Goal: Task Accomplishment & Management: Complete application form

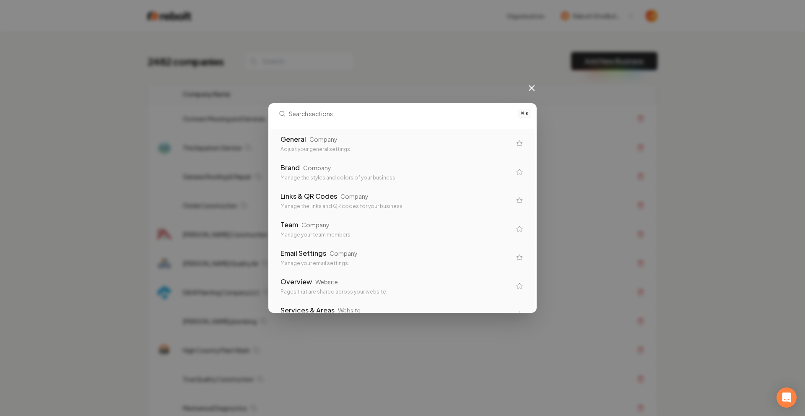
click at [372, 145] on div "General Company Adjust your general settings." at bounding box center [396, 143] width 231 height 18
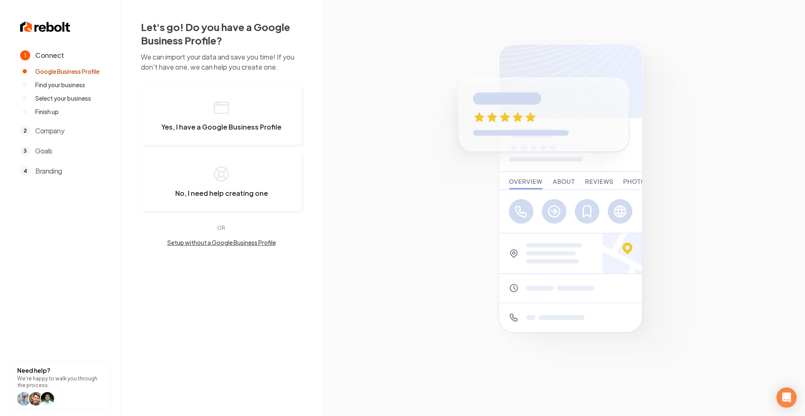
click at [346, 150] on section at bounding box center [563, 208] width 483 height 416
click at [44, 27] on img at bounding box center [45, 26] width 50 height 13
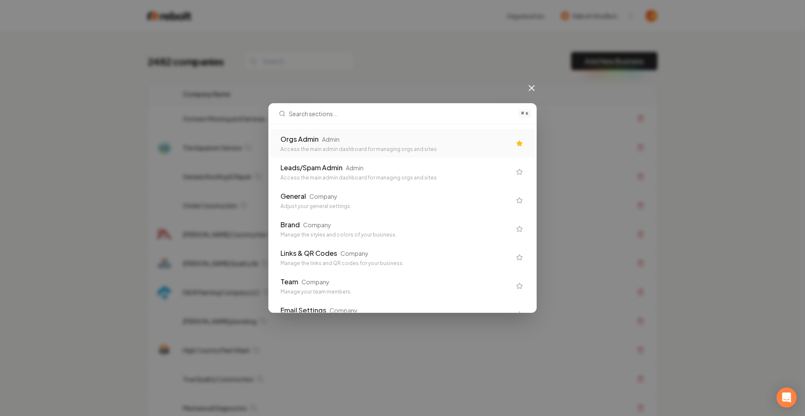
click at [342, 140] on div "Orgs Admin Admin" at bounding box center [396, 139] width 231 height 10
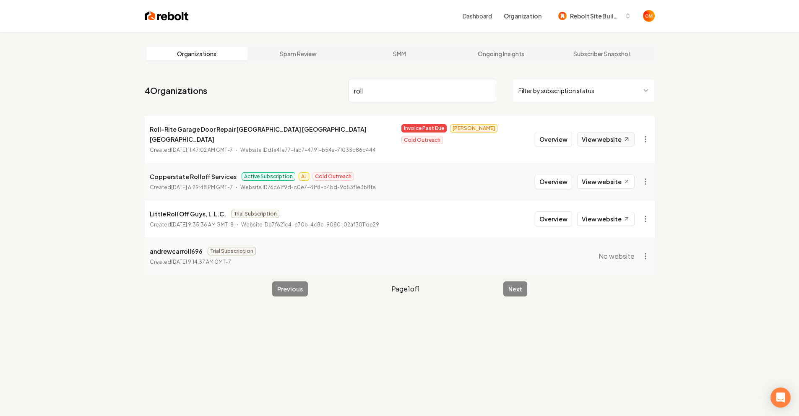
type input "roll"
click at [608, 135] on link "View website" at bounding box center [605, 139] width 57 height 14
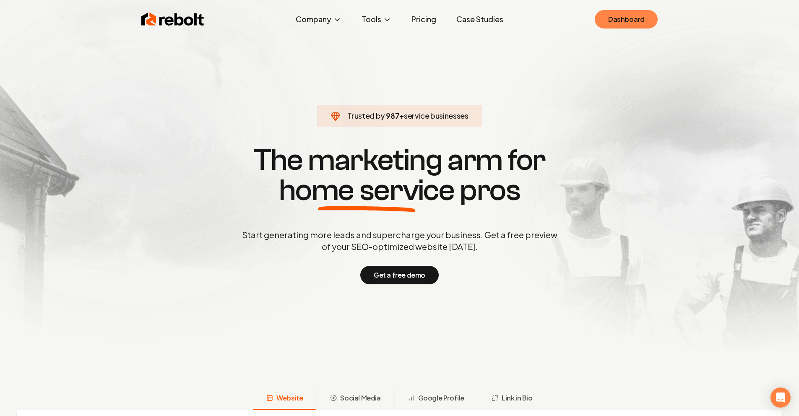
click at [622, 14] on link "Dashboard" at bounding box center [626, 19] width 63 height 18
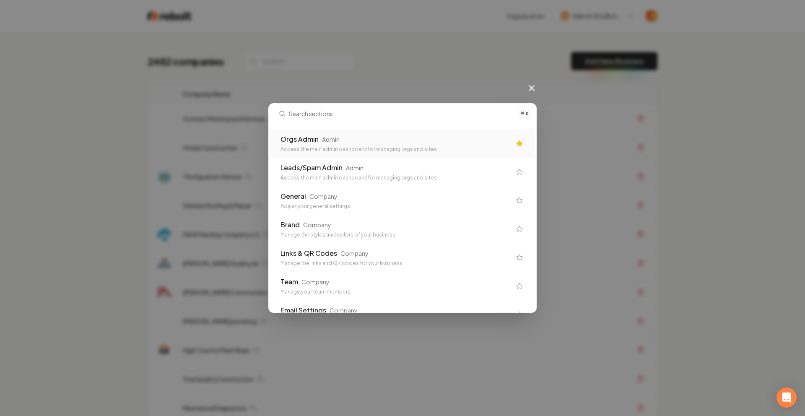
click at [390, 42] on div "⌘ K Orgs Admin Admin Access the main admin dashboard for managing orgs and site…" at bounding box center [402, 208] width 805 height 416
click at [328, 64] on div "⌘ K Orgs Admin Admin Access the main admin dashboard for managing orgs and site…" at bounding box center [402, 208] width 805 height 416
click at [532, 86] on icon at bounding box center [532, 88] width 10 height 10
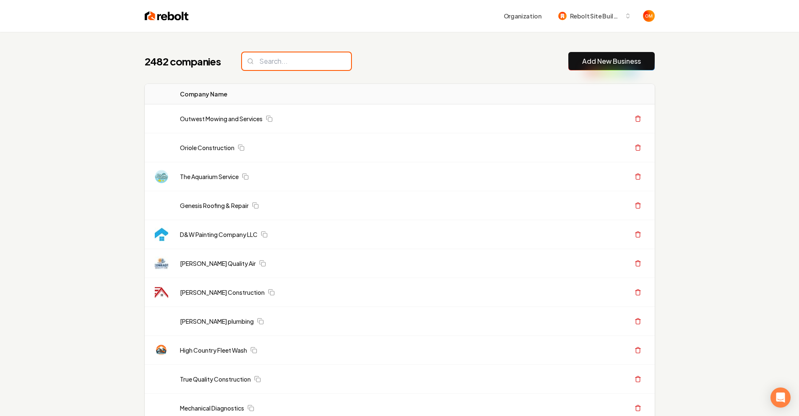
click at [305, 59] on input "search" at bounding box center [296, 61] width 109 height 18
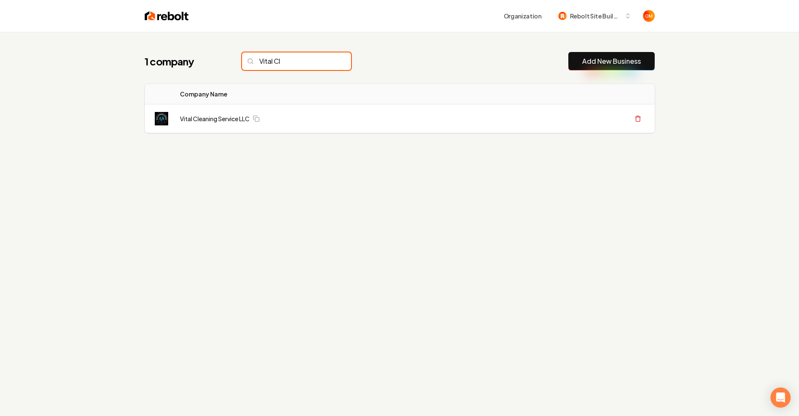
type input "Vital Cl"
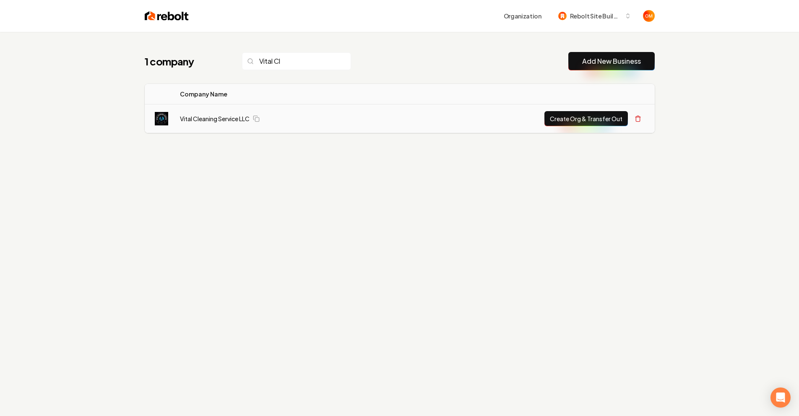
click at [577, 114] on button "Create Org & Transfer Out" at bounding box center [585, 118] width 83 height 15
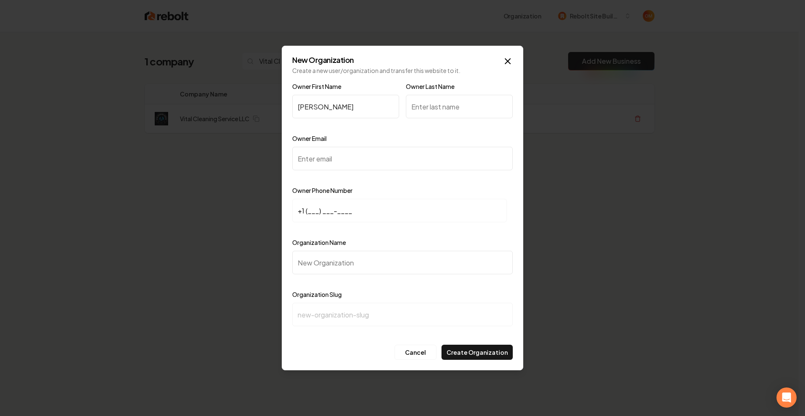
type input "Isaac"
click at [445, 88] on label "Owner Last Name" at bounding box center [430, 87] width 49 height 8
click at [445, 95] on input "Owner Last Name" at bounding box center [459, 106] width 107 height 23
type input "Salgado"
click at [336, 155] on input "Owner Email" at bounding box center [402, 158] width 221 height 23
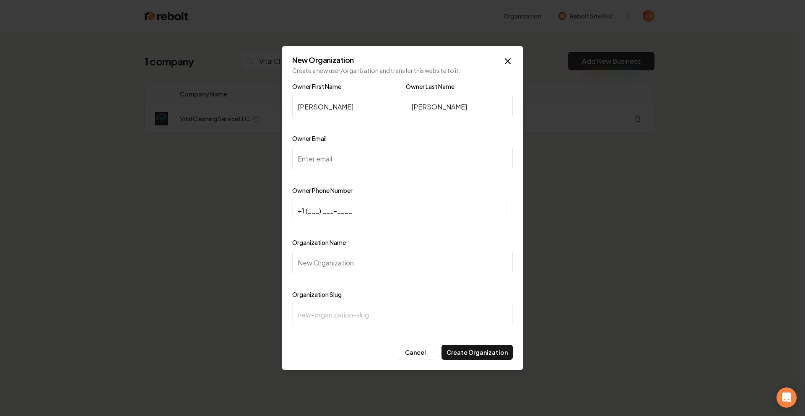
paste input "vitalcleaningservice2024@gmail.com"
type input "vitalcleaningservice2024@gmail.com"
click at [309, 212] on input "+1 (___) ___-____" at bounding box center [399, 210] width 215 height 23
paste input "562) 656-6602"
type input "+1 (562) 656-6602"
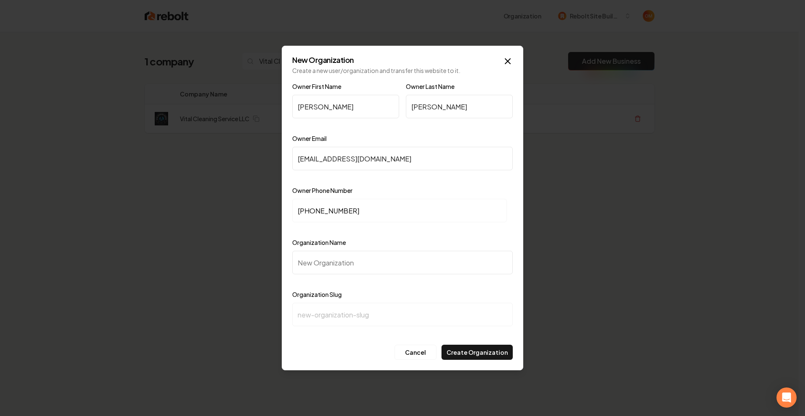
click at [361, 257] on input "Organization Name" at bounding box center [402, 262] width 221 height 23
type input "V"
type input "v"
type input "Vi"
type input "vi"
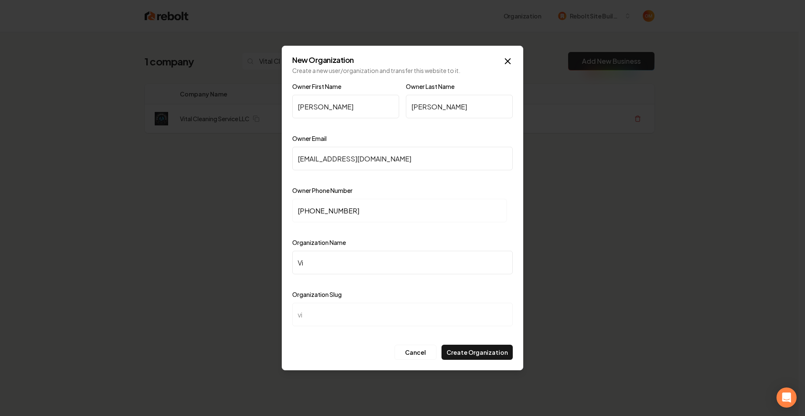
type input "Vit"
type input "vit"
type input "Vita"
type input "vita"
type input "Vital"
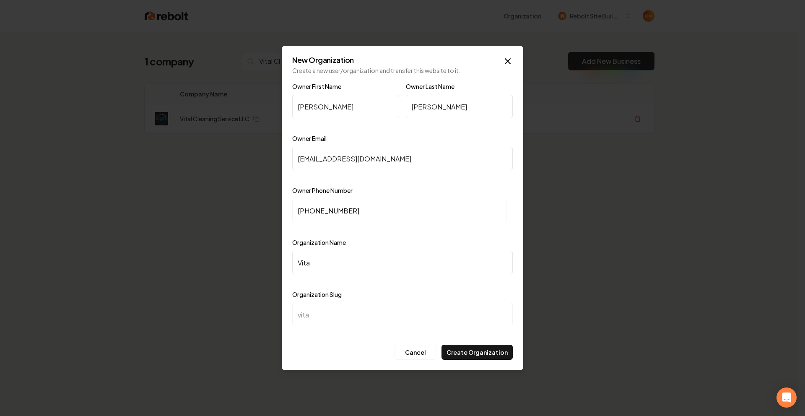
type input "vital"
type input "Vital C"
type input "vital-c"
type input "Vital Cl"
type input "vital-cl"
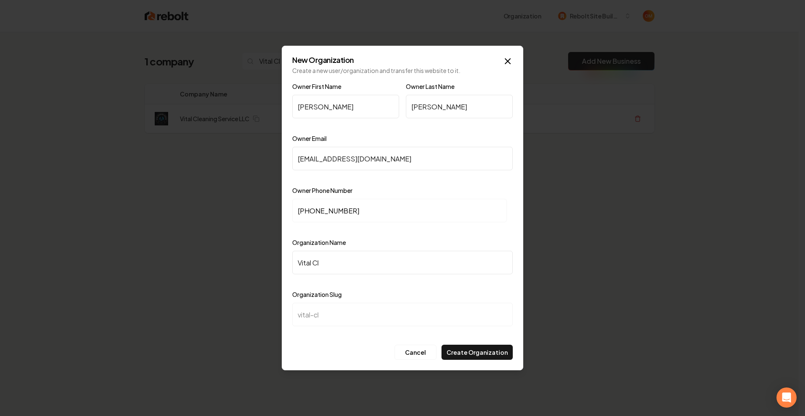
type input "Vital Cle"
type input "vital-cle"
type input "Vital Cler"
type input "vital-cler"
type input "Vital Clera"
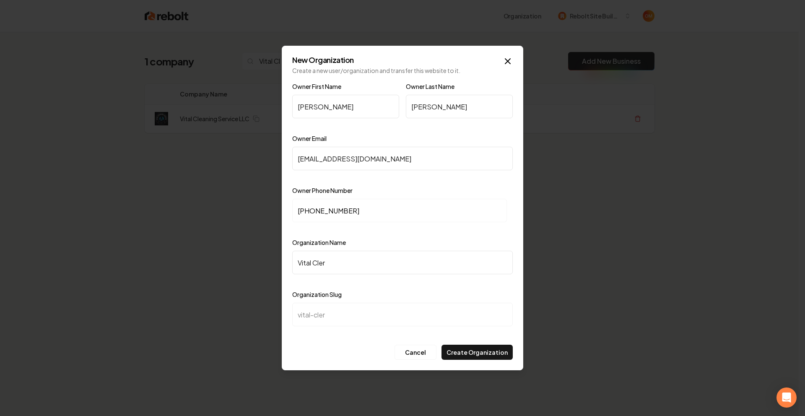
type input "vital-clera"
type input "Vital Cleran"
type input "vital-cleran"
type input "Vital Clera"
type input "vital-clera"
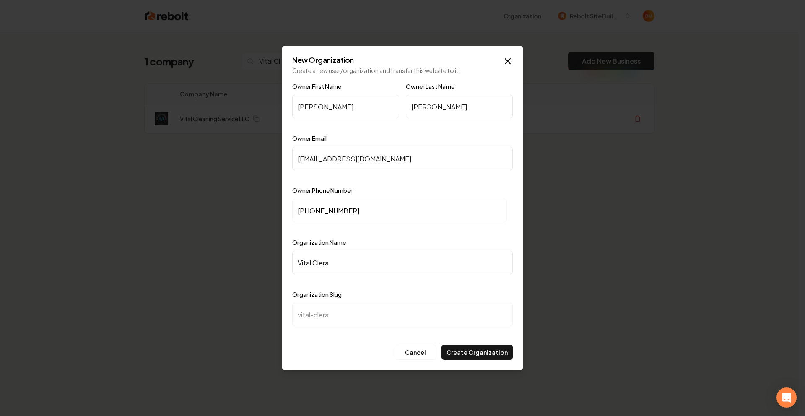
type input "Vital Cler"
type input "vital-cler"
type input "Vital Cle"
type input "vital-cle"
type input "Vital Clea"
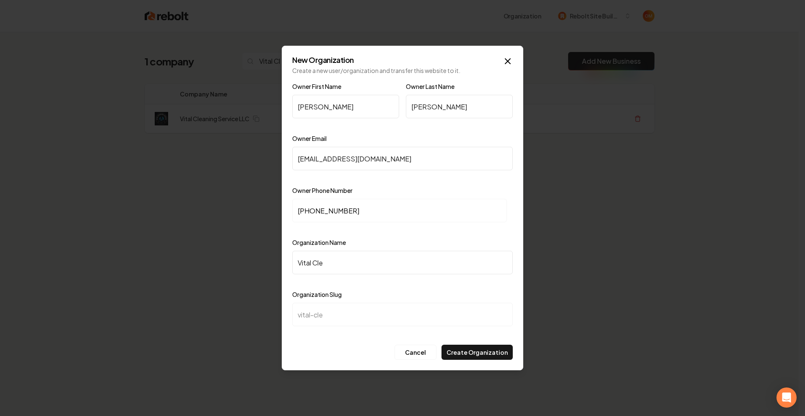
type input "vital-clea"
type input "Vital Clean"
type input "vital-clean"
type input "Vital Cleani"
type input "vital-cleani"
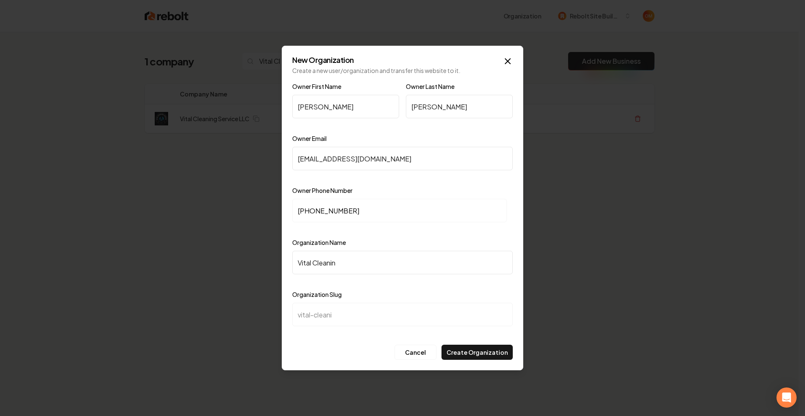
type input "Vital Cleaning"
type input "vital-cleaning"
type input "Vital Cleaning C"
type input "vital-cleaning-c"
type input "Vital Cleaning"
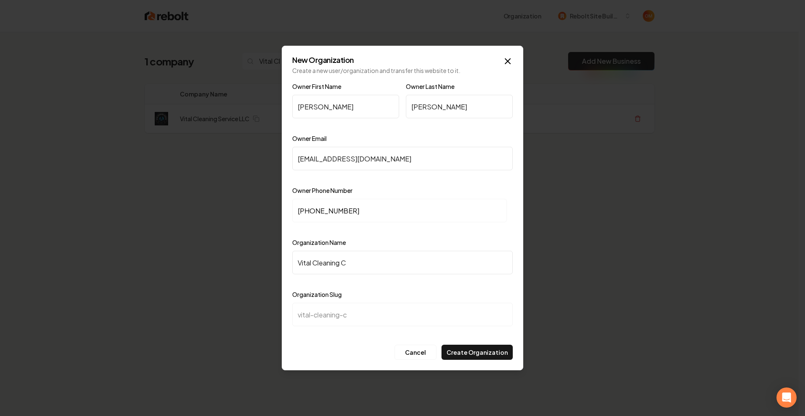
type input "vital-cleaning"
type input "Vital Cleaning S"
type input "vital-cleaning-s"
type input "Vital Cleaning Se"
type input "vital-cleaning-se"
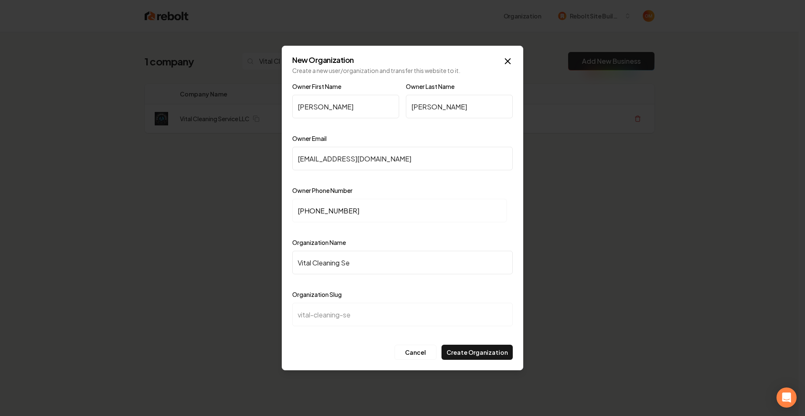
type input "Vital Cleaning Ser"
type input "vital-cleaning-ser"
type input "Vital Cleaning Seri"
type input "vital-cleaning-seri"
type input "Vital Cleaning Seric"
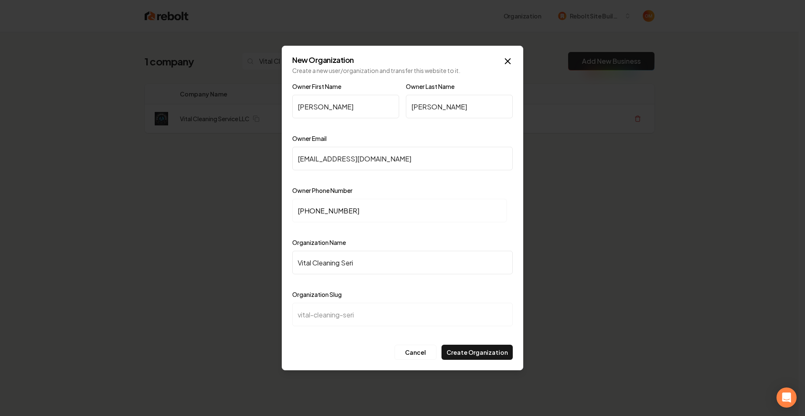
type input "vital-cleaning-seric"
type input "Vital Cleaning Seri"
type input "vital-cleaning-seri"
type input "Vital Cleaning Ser"
type input "vital-cleaning-ser"
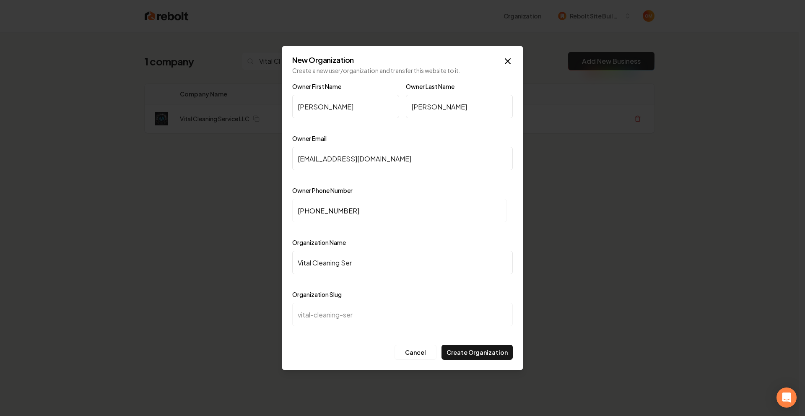
type input "Vital Cleaning Serv"
type input "vital-cleaning-serv"
type input "Vital Cleaning Servi"
type input "vital-cleaning-servi"
type input "Vital Cleaning Servic"
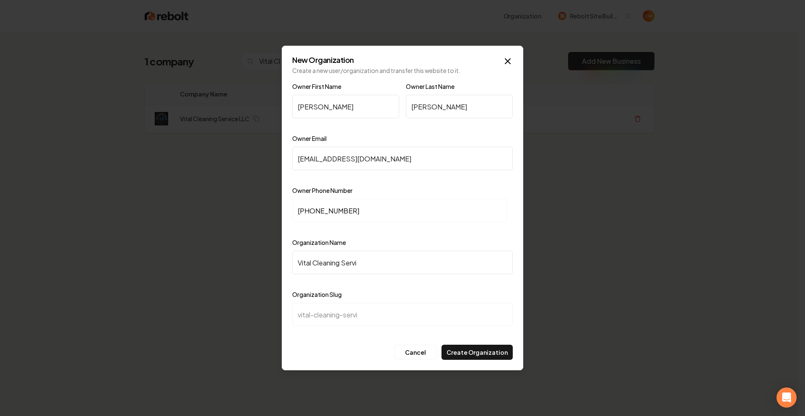
type input "vital-cleaning-servic"
type input "Vital Cleaning Service"
type input "vital-cleaning-service"
type input "Vital Cleaning Service L"
type input "vital-cleaning-service-l"
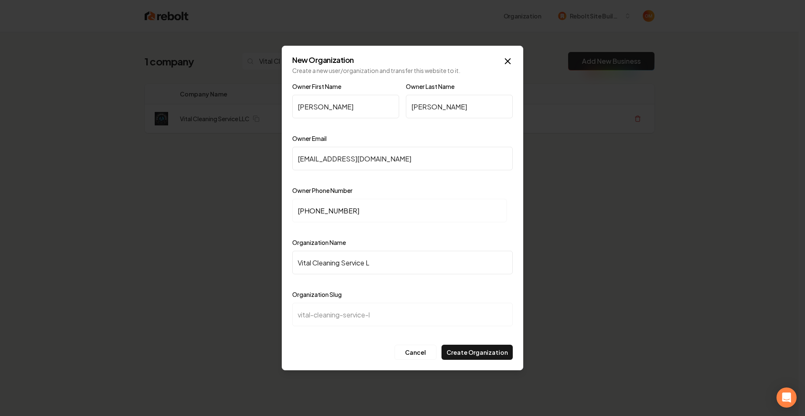
type input "Vital Cleaning Service LL"
type input "vital-cleaning-service-ll"
type input "Vital Cleaning Service LLC"
type input "vital-cleaning-service-llc"
type input "Vital Cleaning Service LLC"
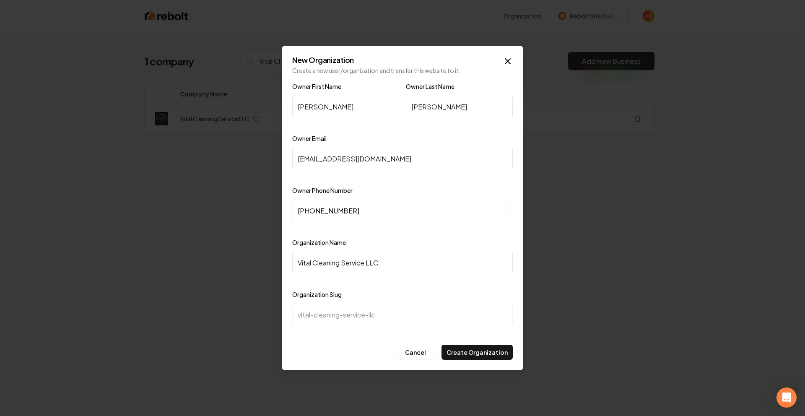
click at [410, 232] on div at bounding box center [402, 230] width 221 height 8
click at [488, 348] on button "Create Organization" at bounding box center [477, 352] width 71 height 15
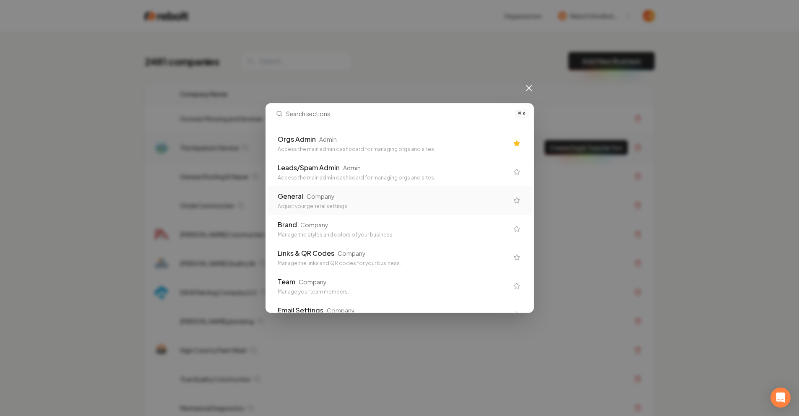
click at [319, 136] on div "Orgs Admin Admin" at bounding box center [393, 139] width 231 height 10
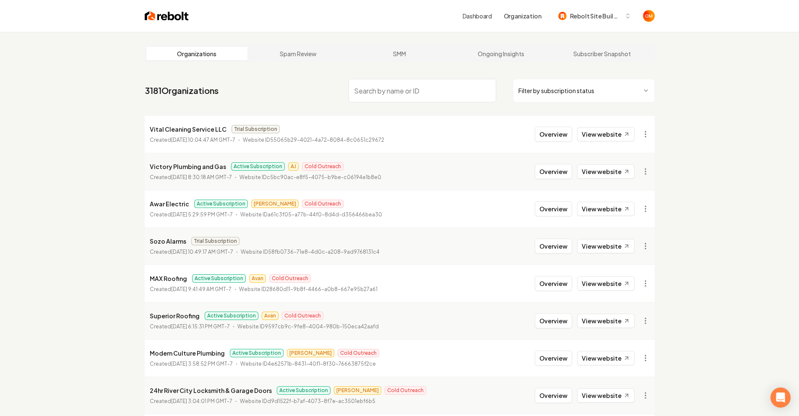
click at [649, 131] on html "Dashboard Organization Rebolt Site Builder Organizations Spam Review SMM Ongoin…" at bounding box center [399, 208] width 799 height 416
click at [647, 132] on html "Dashboard Organization Rebolt Site Builder Organizations Spam Review SMM Ongoin…" at bounding box center [399, 208] width 799 height 416
click at [712, 88] on html "Dashboard Organization Rebolt Site Builder Organizations Spam Review SMM Ongoin…" at bounding box center [399, 208] width 799 height 416
click at [647, 131] on html "Dashboard Organization Rebolt Site Builder Organizations Spam Review SMM Ongoin…" at bounding box center [399, 208] width 799 height 416
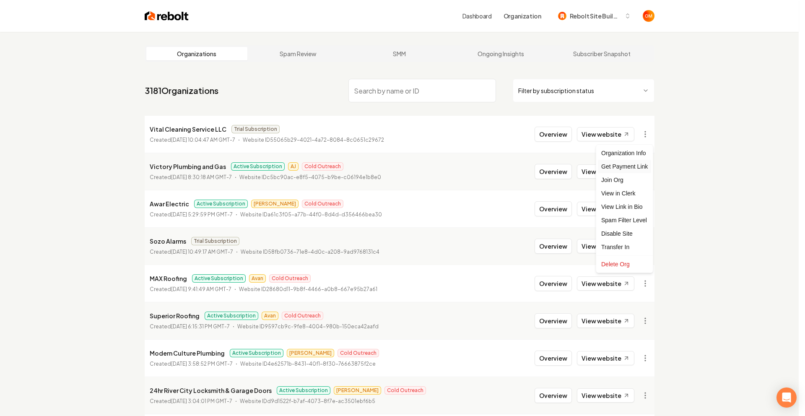
click at [623, 167] on div "Get Payment Link" at bounding box center [624, 166] width 53 height 13
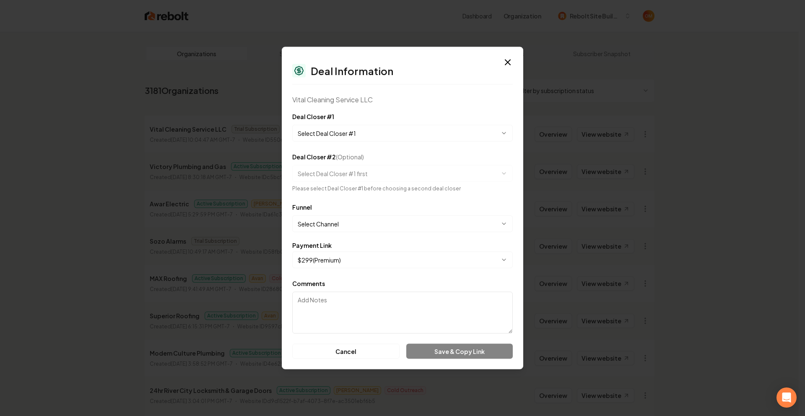
click at [360, 128] on body "Dashboard Organization Rebolt Site Builder Organizations Spam Review SMM Ongoin…" at bounding box center [399, 208] width 799 height 416
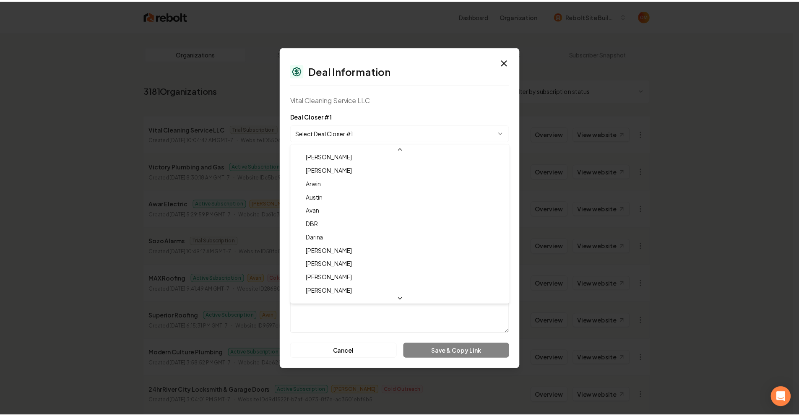
scroll to position [28, 0]
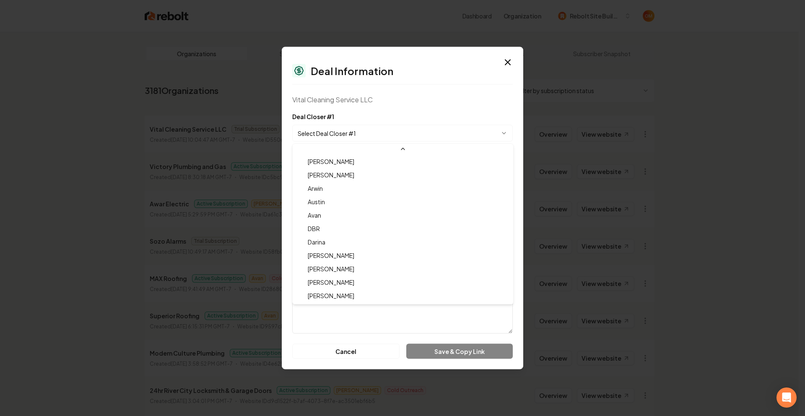
select select "**********"
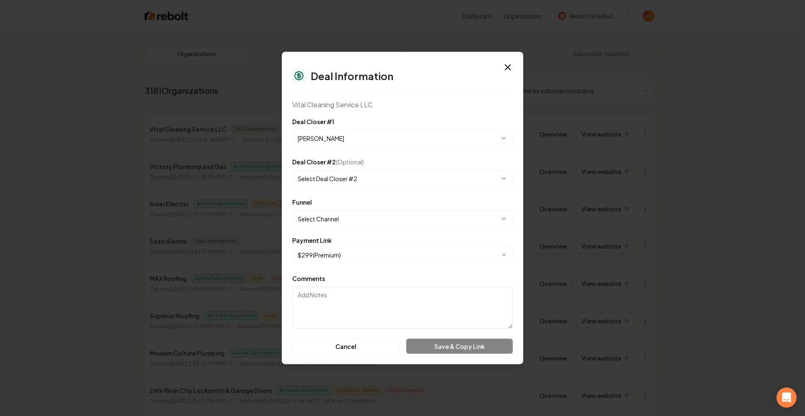
click at [353, 227] on form "**********" at bounding box center [402, 235] width 221 height 237
click at [354, 215] on body "Dashboard Organization Rebolt Site Builder Organizations Spam Review SMM Ongoin…" at bounding box center [399, 208] width 799 height 416
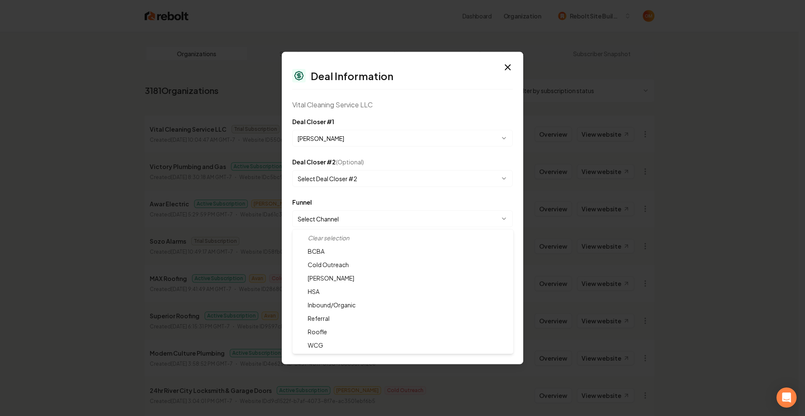
select select "**********"
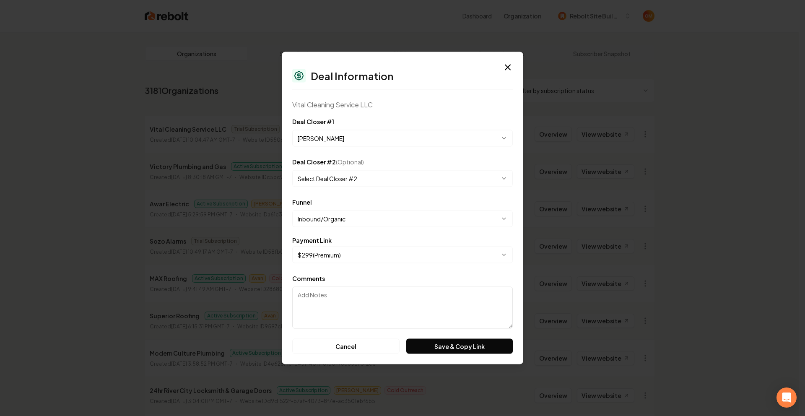
drag, startPoint x: 359, startPoint y: 275, endPoint x: 385, endPoint y: 280, distance: 27.2
click at [359, 275] on div "Comments" at bounding box center [402, 300] width 221 height 55
click at [463, 342] on button "Save & Copy Link" at bounding box center [459, 346] width 107 height 15
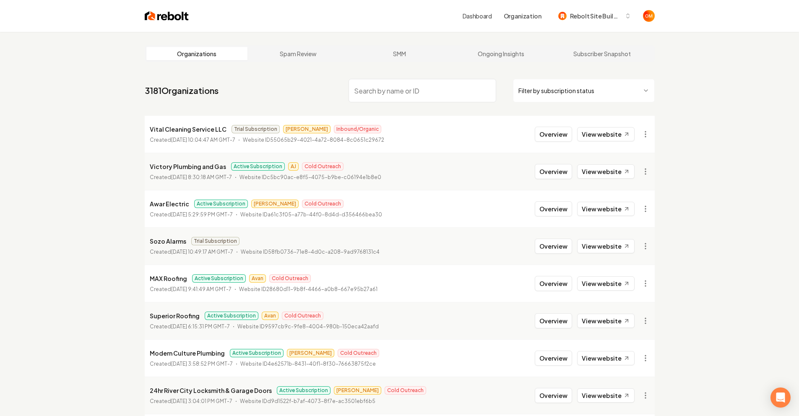
click at [643, 138] on html "Dashboard Organization Rebolt Site Builder Organizations Spam Review SMM Ongoin…" at bounding box center [399, 208] width 799 height 416
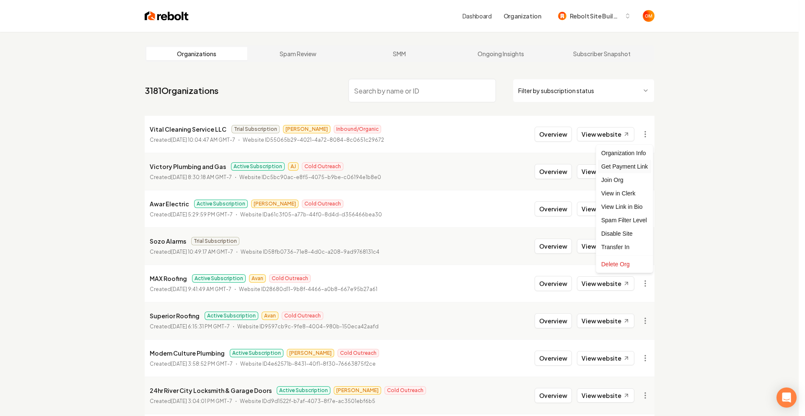
click at [632, 168] on div "Get Payment Link" at bounding box center [624, 166] width 53 height 13
click at [644, 135] on html "Dashboard Organization Rebolt Site Builder Organizations Spam Review SMM Ongoin…" at bounding box center [402, 208] width 805 height 416
click at [699, 147] on html "Dashboard Organization Rebolt Site Builder Organizations Spam Review SMM Ongoin…" at bounding box center [402, 208] width 805 height 416
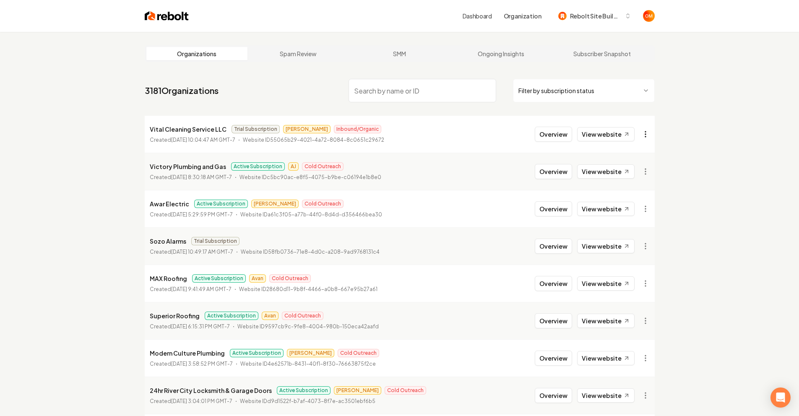
click at [642, 133] on html "Dashboard Organization Rebolt Site Builder Organizations Spam Review SMM Ongoin…" at bounding box center [399, 208] width 799 height 416
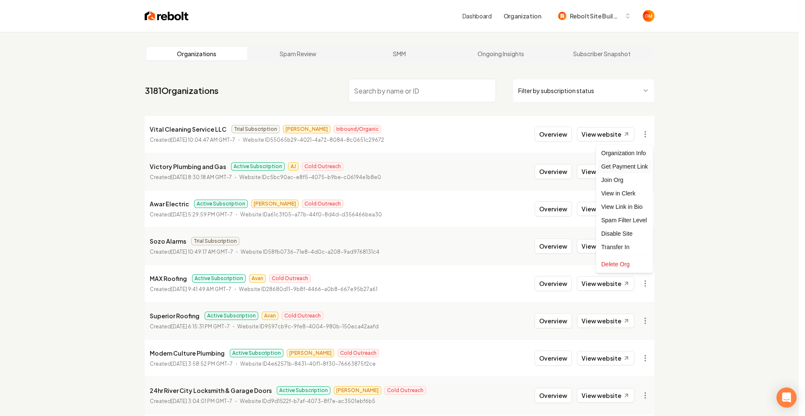
click at [629, 167] on div "Get Payment Link" at bounding box center [624, 166] width 53 height 13
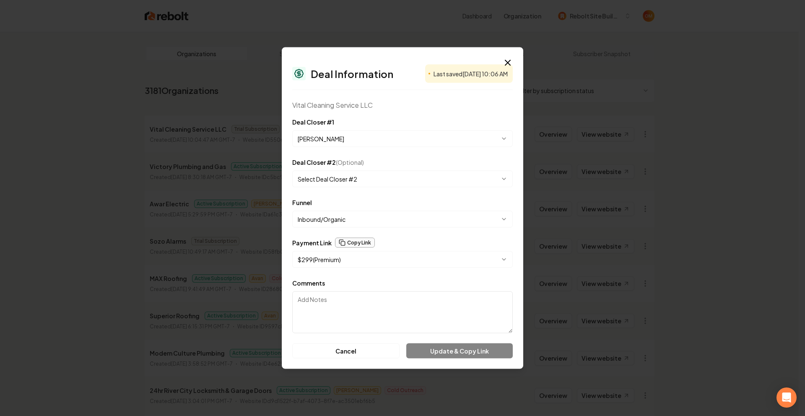
click at [358, 240] on button "Copy Link" at bounding box center [355, 243] width 40 height 10
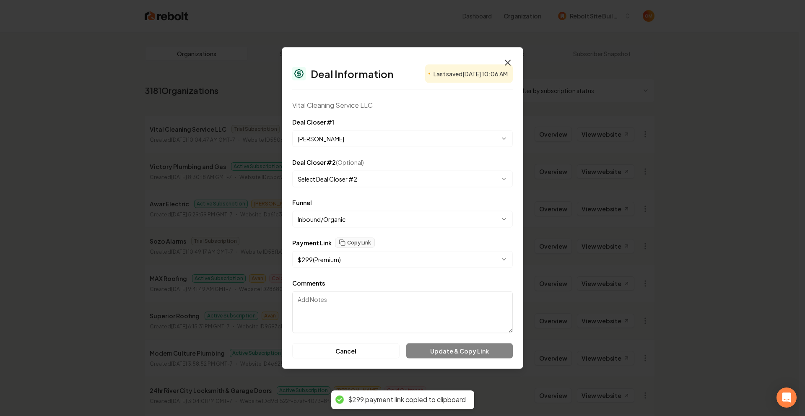
click at [510, 59] on icon "button" at bounding box center [508, 63] width 10 height 10
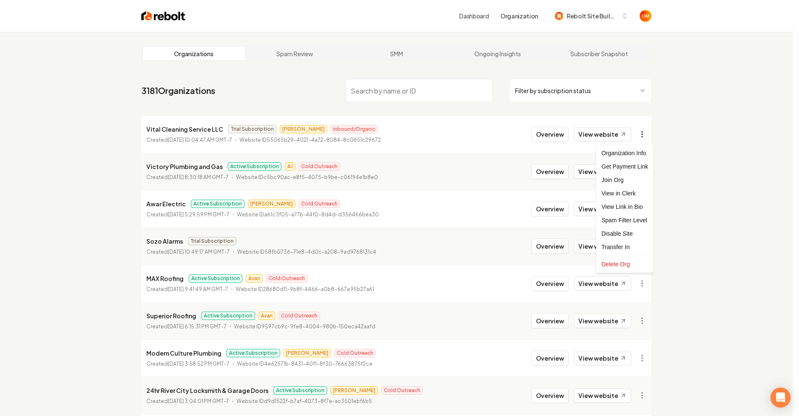
click at [652, 136] on html "Dashboard Organization Rebolt Site Builder Organizations Spam Review SMM Ongoin…" at bounding box center [399, 208] width 799 height 416
click at [636, 165] on div "Get Payment Link" at bounding box center [624, 166] width 53 height 13
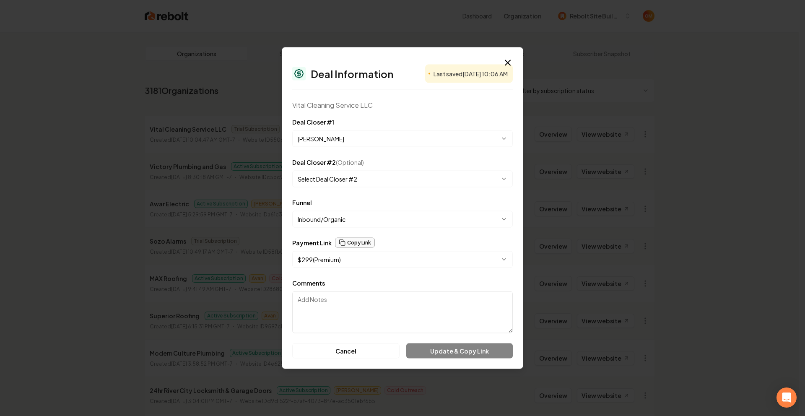
click at [360, 239] on button "Copy Link" at bounding box center [355, 243] width 40 height 10
click at [356, 243] on button "Copy Link" at bounding box center [355, 243] width 40 height 10
click at [508, 61] on icon "button" at bounding box center [508, 63] width 10 height 10
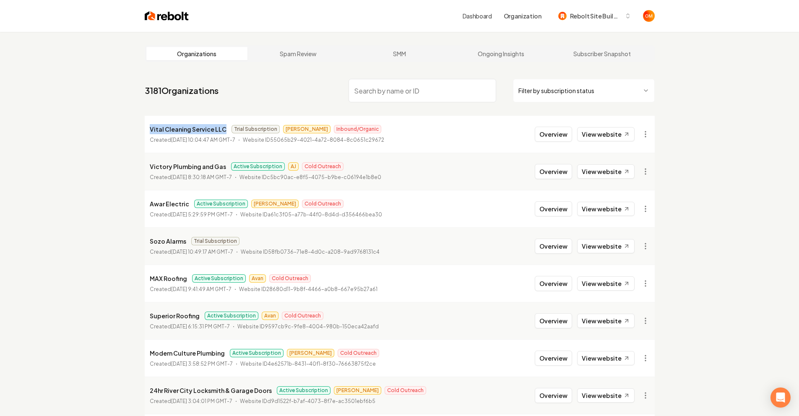
drag, startPoint x: 223, startPoint y: 128, endPoint x: 120, endPoint y: 129, distance: 103.2
click at [120, 129] on div "Organizations Spam Review SMM Ongoing Insights Subscriber Snapshot 3181 Organiz…" at bounding box center [399, 278] width 799 height 492
copy p "Vital Cleaning Service LLC"
click at [91, 125] on div "Organizations Spam Review SMM Ongoing Insights Subscriber Snapshot 3181 Organiz…" at bounding box center [399, 278] width 799 height 492
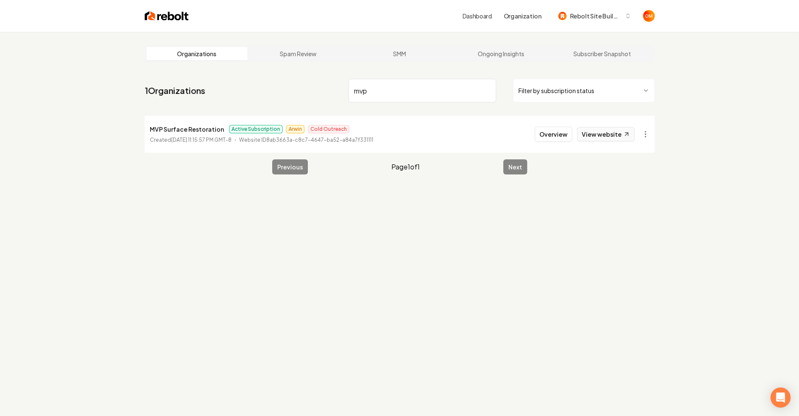
type input "mvp"
click at [603, 135] on link "View website" at bounding box center [605, 134] width 57 height 14
click at [495, 94] on input "mvp" at bounding box center [422, 90] width 148 height 23
click at [491, 93] on input "mvp" at bounding box center [422, 90] width 148 height 23
click at [484, 92] on input "mvp" at bounding box center [422, 90] width 148 height 23
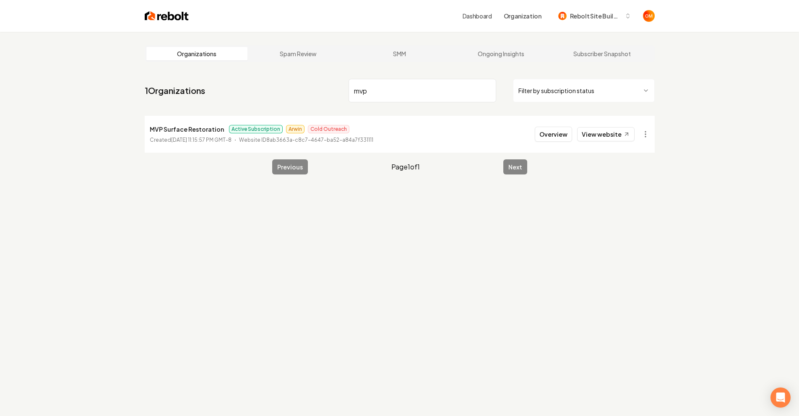
click at [485, 89] on input "mvp" at bounding box center [422, 90] width 148 height 23
type input "vibe"
click at [596, 129] on link "View website" at bounding box center [605, 134] width 57 height 14
click at [555, 135] on button "Overview" at bounding box center [553, 134] width 37 height 15
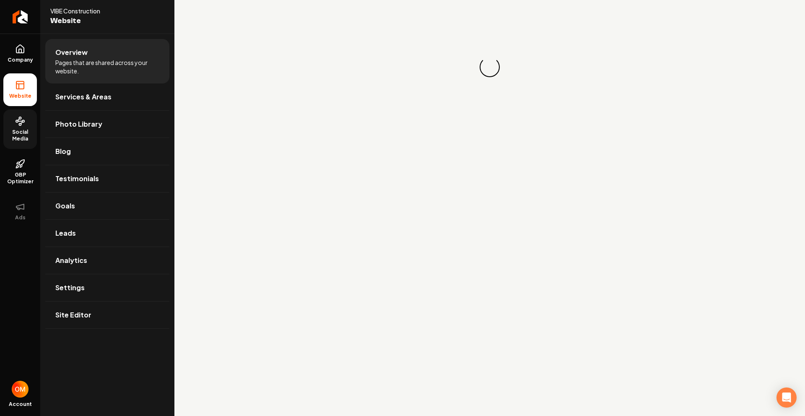
click at [26, 126] on link "Social Media" at bounding box center [20, 128] width 34 height 39
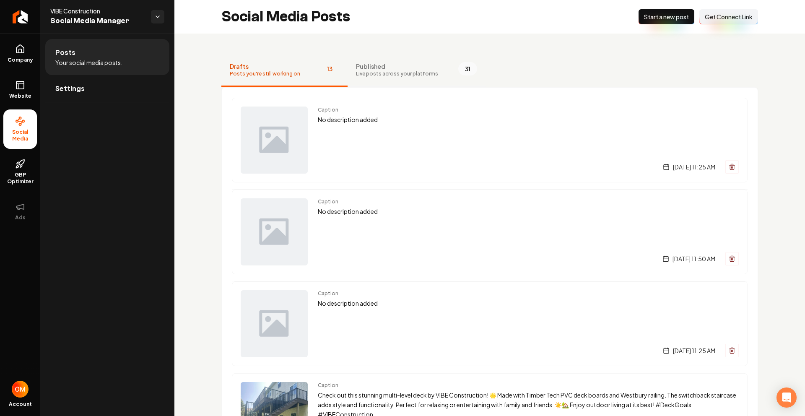
click at [403, 70] on span "Published" at bounding box center [397, 66] width 82 height 8
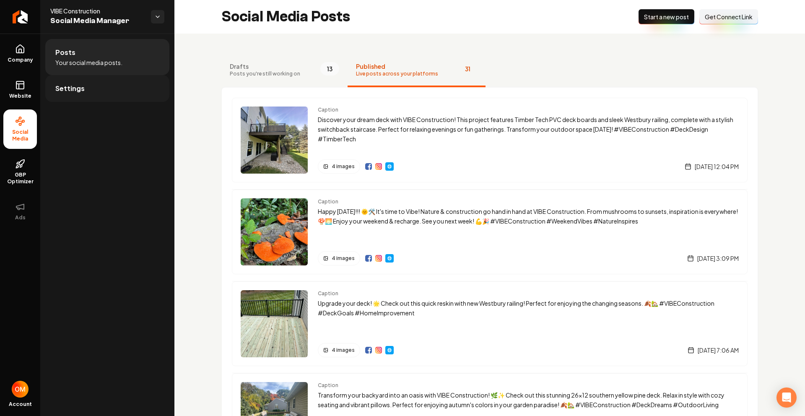
click at [78, 79] on link "Settings" at bounding box center [107, 88] width 124 height 27
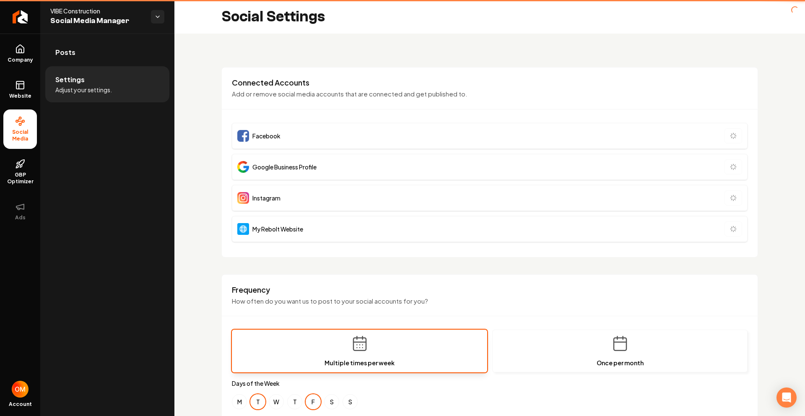
click at [80, 94] on li "Settings Adjust your settings." at bounding box center [107, 84] width 124 height 36
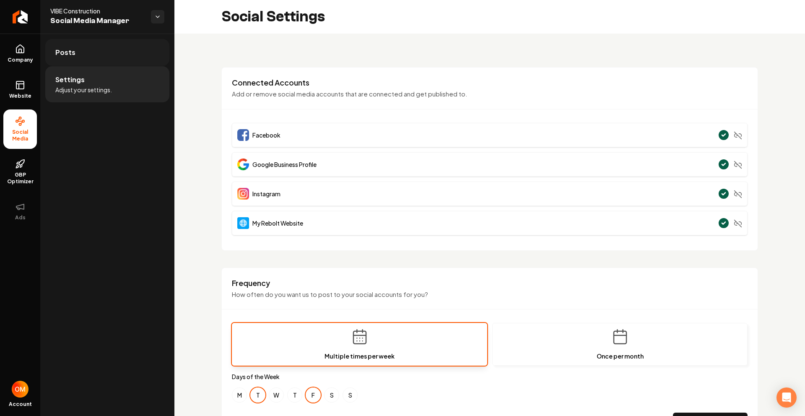
click at [65, 45] on link "Posts" at bounding box center [107, 52] width 124 height 27
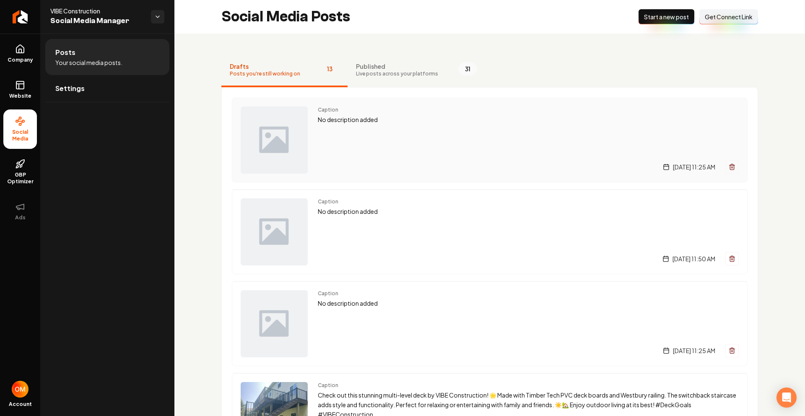
click at [371, 141] on div "Caption No description added Tuesday, September 23, 2025 | 11:25 AM" at bounding box center [528, 140] width 421 height 67
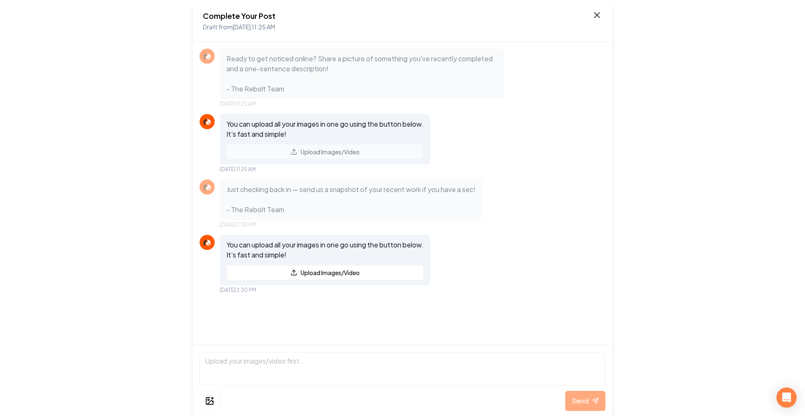
click at [597, 18] on icon at bounding box center [597, 15] width 10 height 10
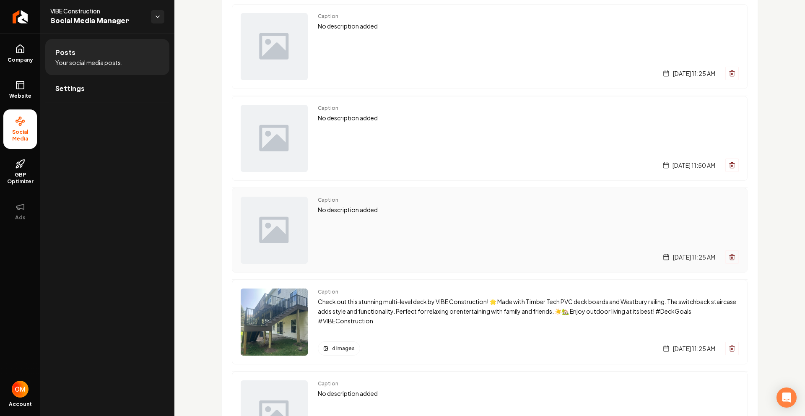
scroll to position [184, 0]
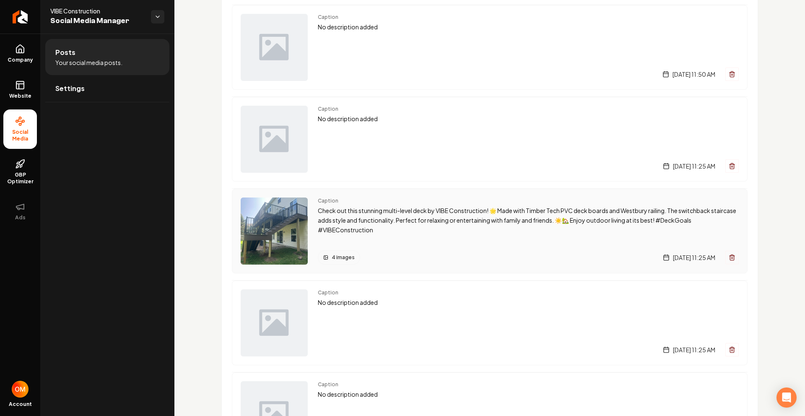
click at [415, 235] on div "Caption Check out this stunning multi-level deck by VIBE Construction! 🌟 Made w…" at bounding box center [528, 230] width 421 height 67
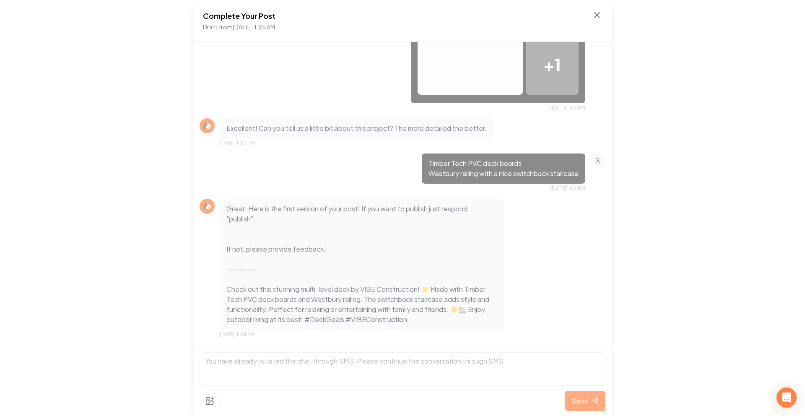
scroll to position [36, 0]
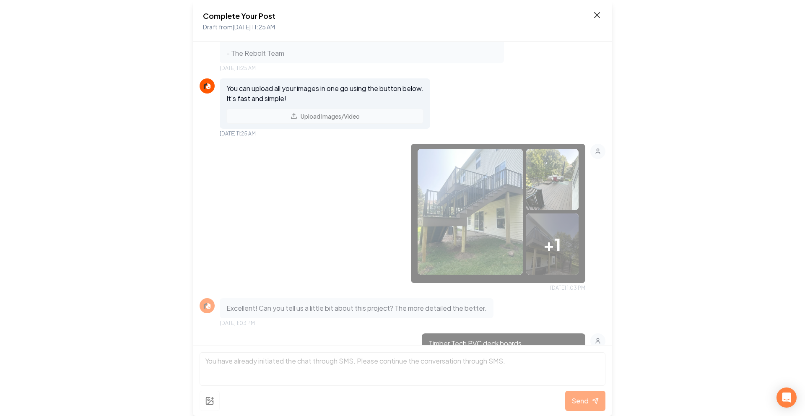
click at [595, 17] on icon at bounding box center [597, 15] width 5 height 5
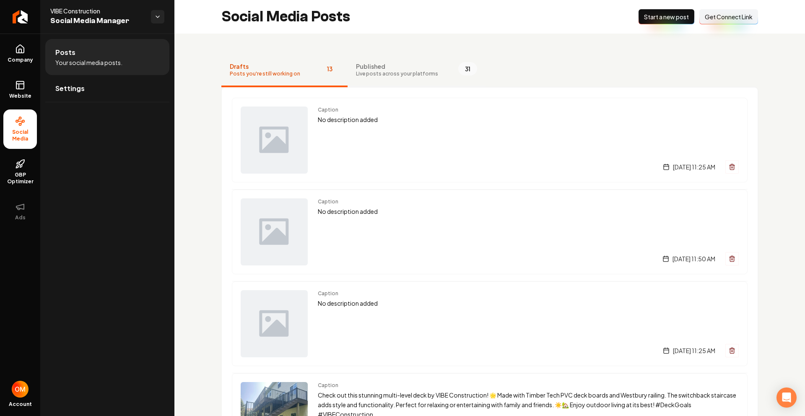
click at [383, 71] on span "Live posts across your platforms" at bounding box center [397, 73] width 82 height 7
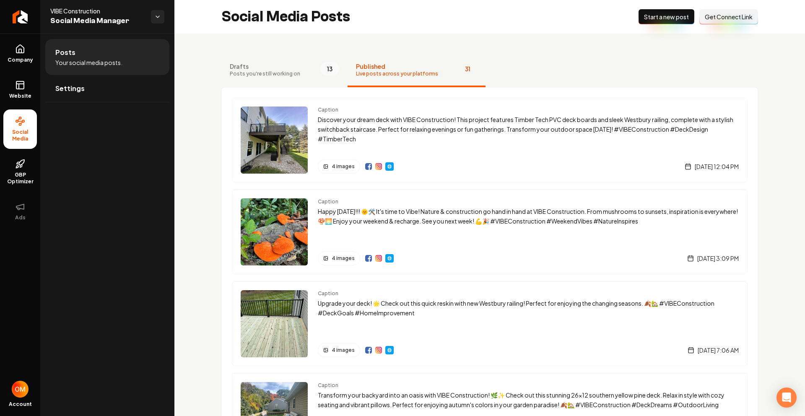
click at [20, 36] on ul "Company Website Social Media GBP Optimizer Ads" at bounding box center [20, 132] width 40 height 197
click at [21, 44] on icon at bounding box center [20, 49] width 10 height 10
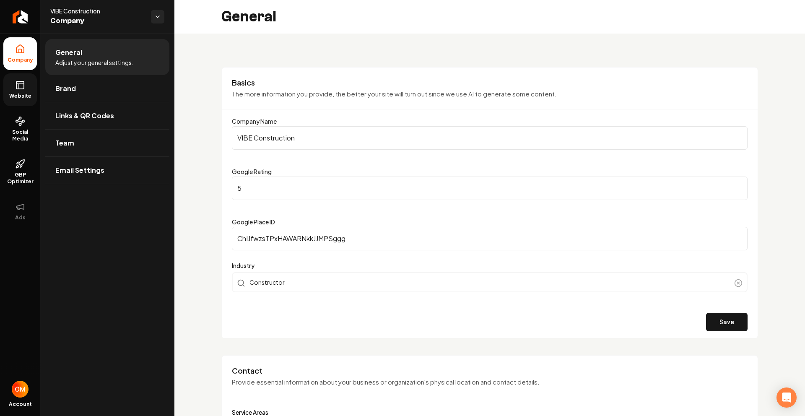
click at [21, 86] on icon at bounding box center [20, 85] width 10 height 10
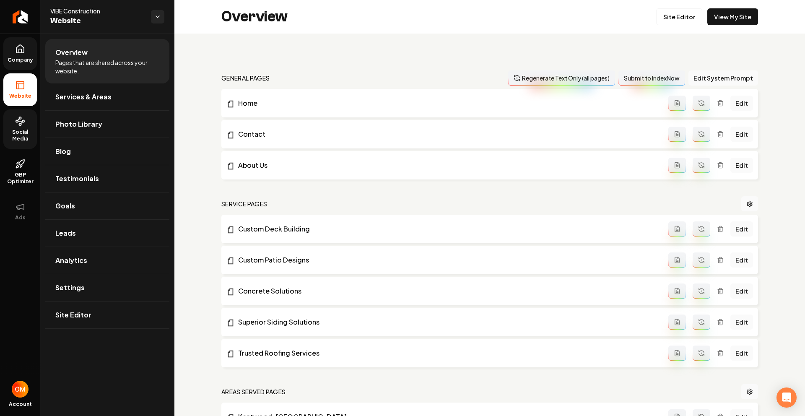
click at [21, 129] on span "Social Media" at bounding box center [20, 135] width 34 height 13
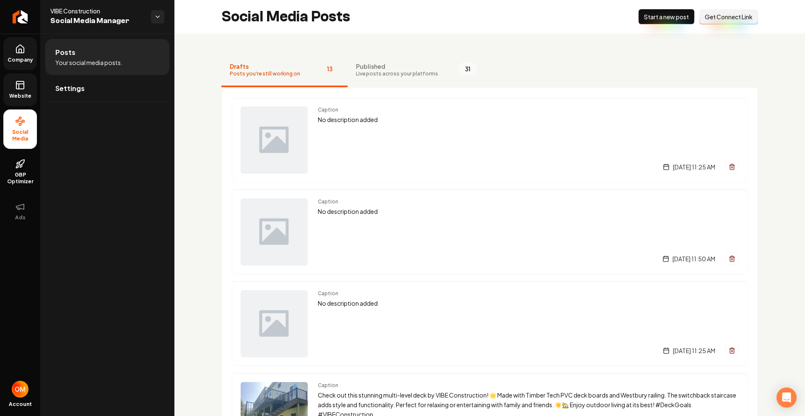
click at [389, 69] on span "Published" at bounding box center [397, 66] width 82 height 8
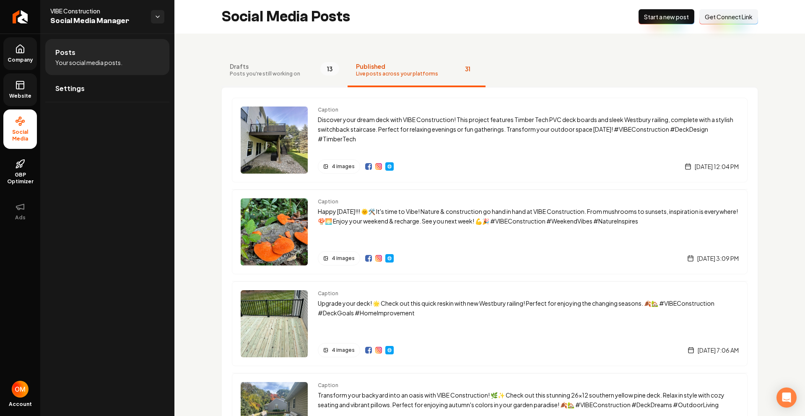
click at [285, 64] on span "Drafts" at bounding box center [265, 66] width 70 height 8
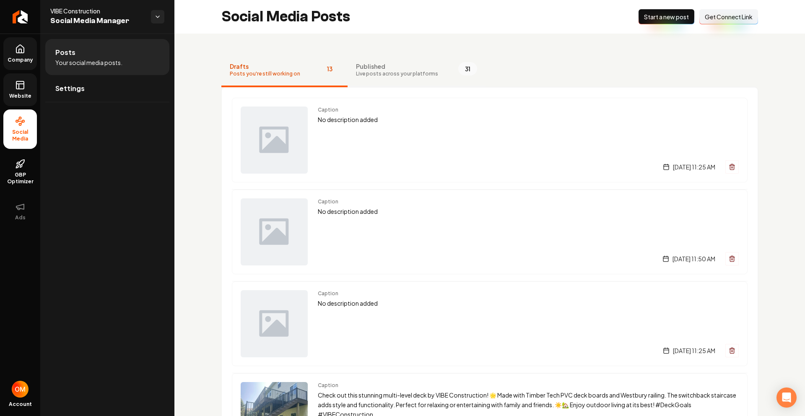
click at [374, 77] on span "Live posts across your platforms" at bounding box center [397, 73] width 82 height 7
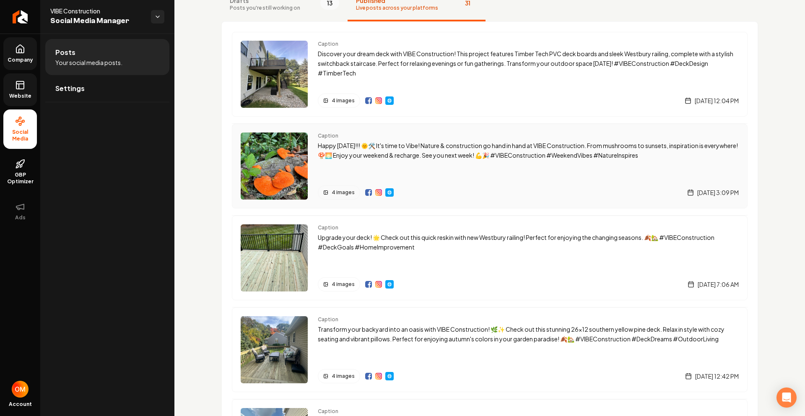
scroll to position [85, 0]
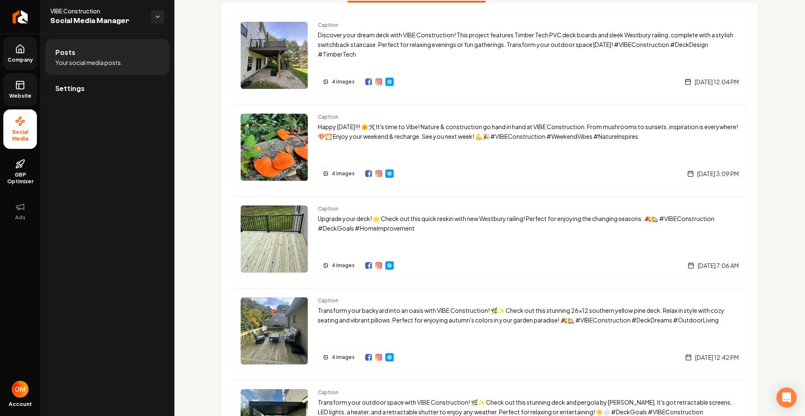
click at [7, 57] on span "Company" at bounding box center [20, 60] width 32 height 7
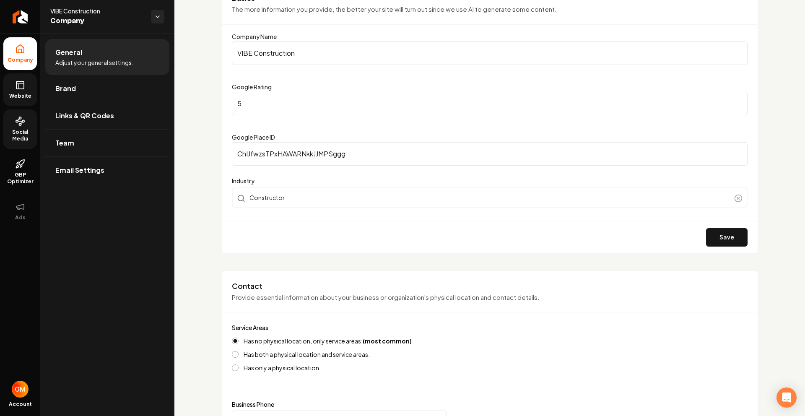
click at [19, 97] on span "Website" at bounding box center [20, 96] width 29 height 7
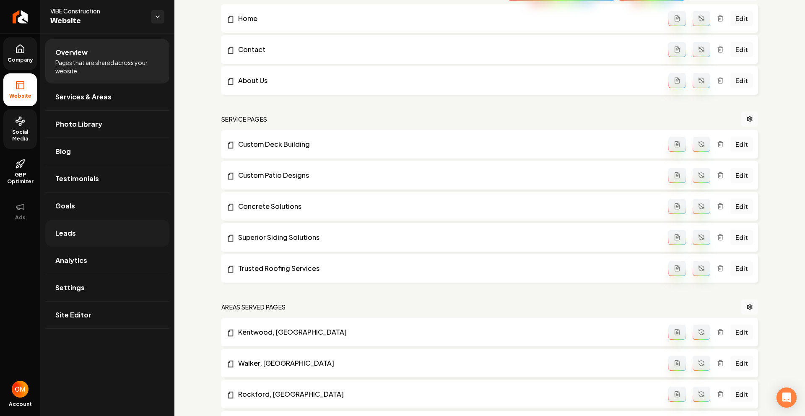
click at [90, 233] on link "Leads" at bounding box center [107, 233] width 124 height 27
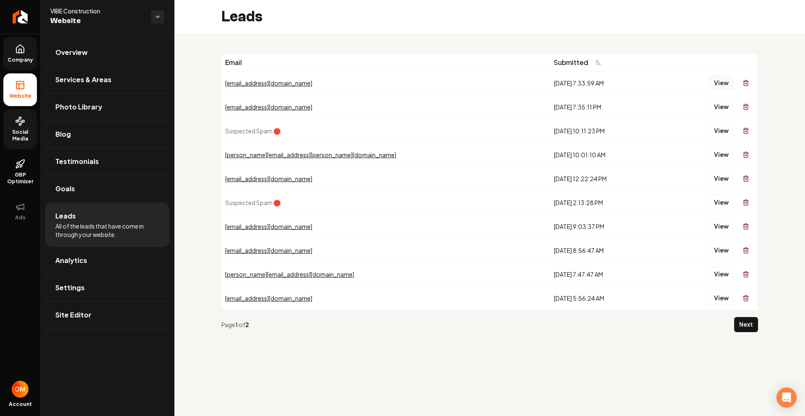
click at [719, 81] on button "View" at bounding box center [722, 82] width 26 height 15
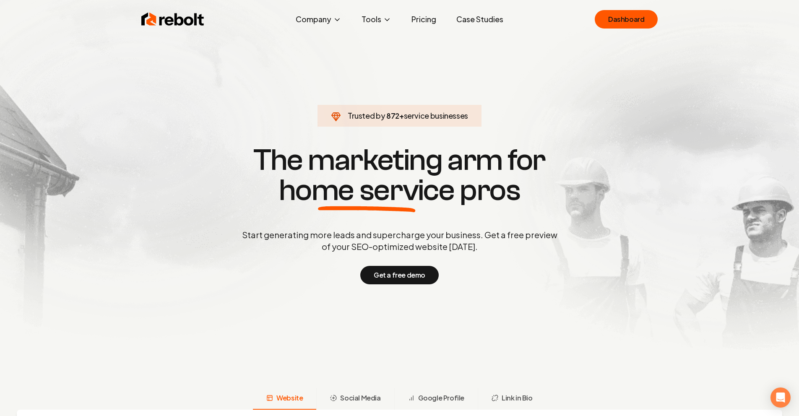
drag, startPoint x: 746, startPoint y: 150, endPoint x: 684, endPoint y: 96, distance: 82.0
click at [643, 18] on link "Dashboard" at bounding box center [626, 19] width 63 height 18
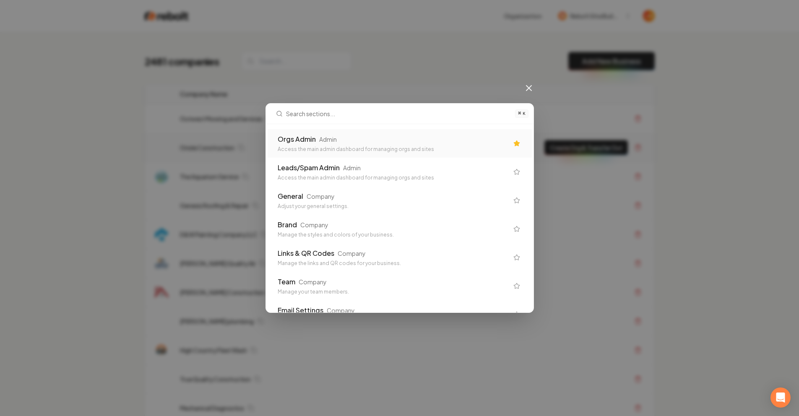
click at [337, 139] on div "Admin" at bounding box center [328, 139] width 18 height 8
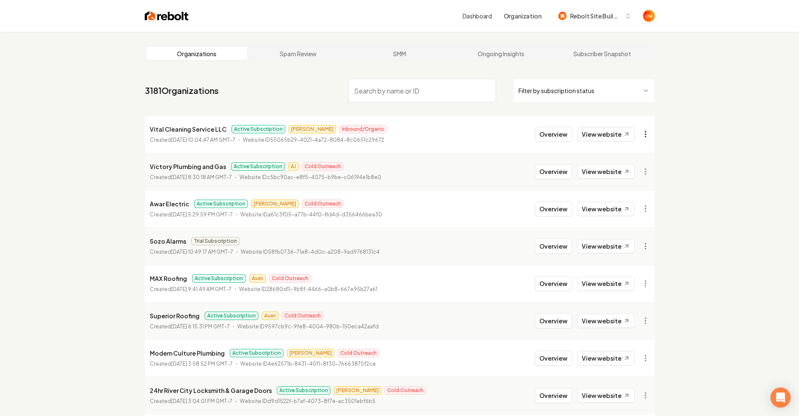
click at [644, 133] on html "Dashboard Organization Rebolt Site Builder Organizations Spam Review SMM Ongoin…" at bounding box center [399, 208] width 799 height 416
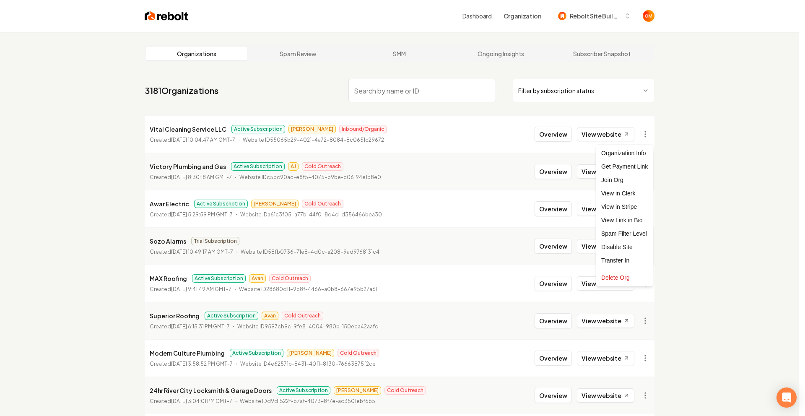
click at [553, 138] on html "Dashboard Organization Rebolt Site Builder Organizations Spam Review SMM Ongoin…" at bounding box center [402, 208] width 805 height 416
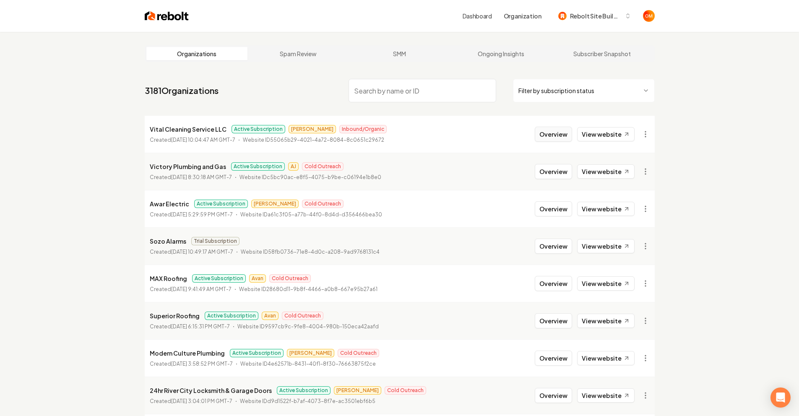
click at [557, 130] on button "Overview" at bounding box center [553, 134] width 37 height 15
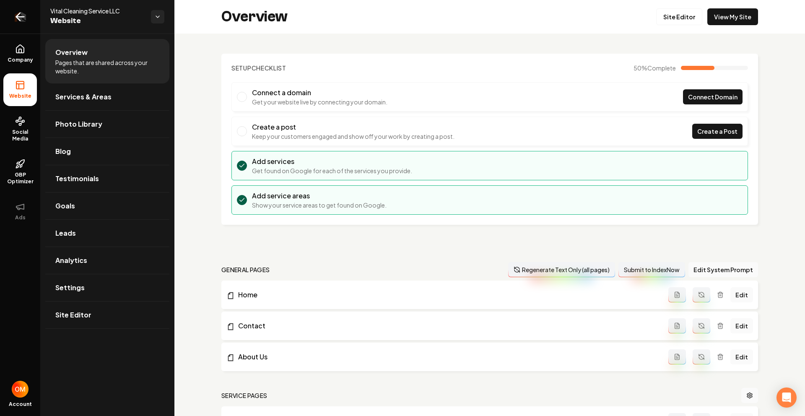
click at [26, 10] on icon "Return to dashboard" at bounding box center [19, 16] width 13 height 13
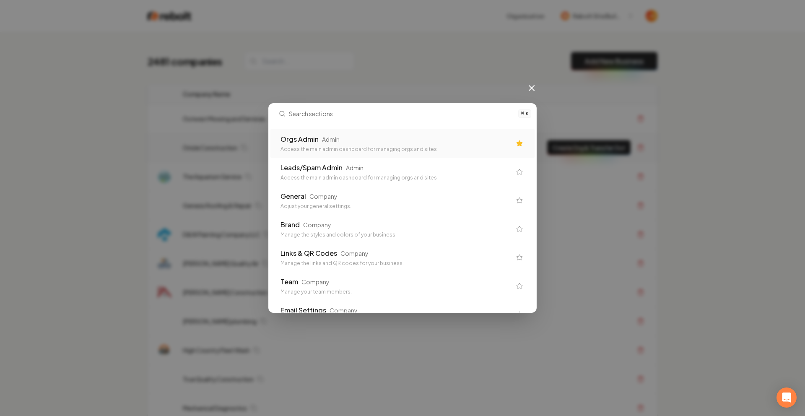
click at [347, 162] on div "Leads/Spam Admin Admin Access the main admin dashboard for managing orgs and si…" at bounding box center [402, 172] width 264 height 29
click at [361, 138] on div "Orgs Admin Admin" at bounding box center [396, 139] width 231 height 10
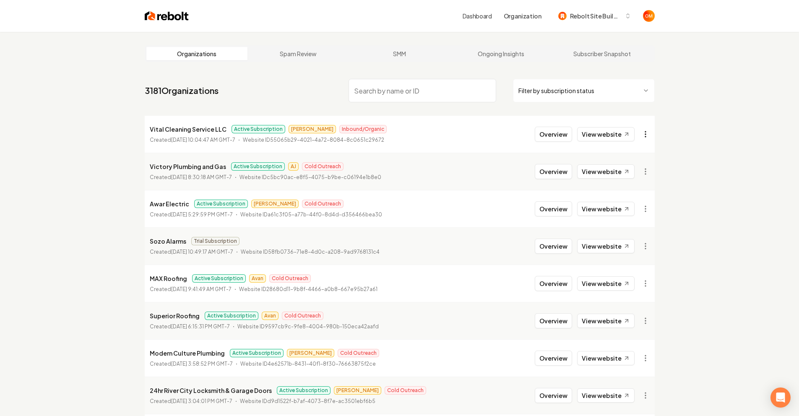
click at [642, 135] on html "Dashboard Organization Rebolt Site Builder Organizations Spam Review SMM Ongoin…" at bounding box center [399, 208] width 799 height 416
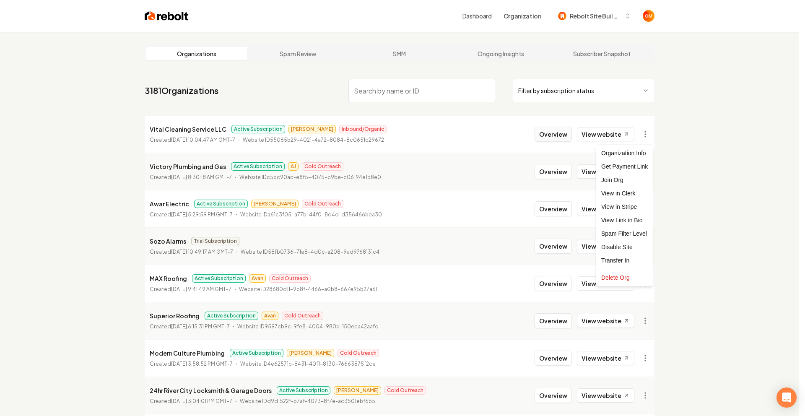
click at [550, 136] on html "Dashboard Organization Rebolt Site Builder Organizations Spam Review SMM Ongoin…" at bounding box center [402, 208] width 805 height 416
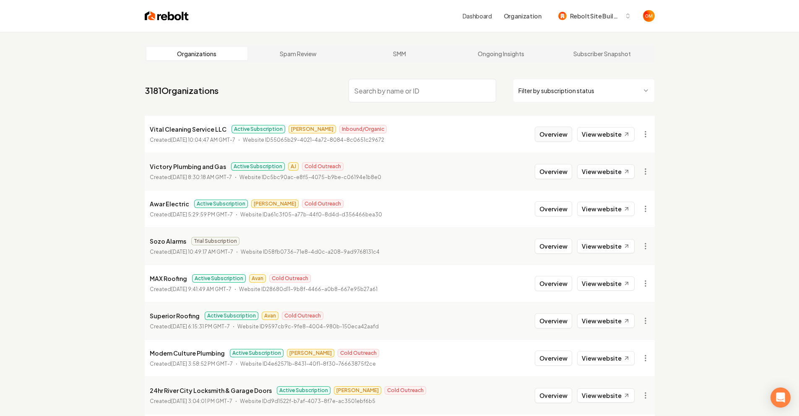
click at [551, 134] on button "Overview" at bounding box center [553, 134] width 37 height 15
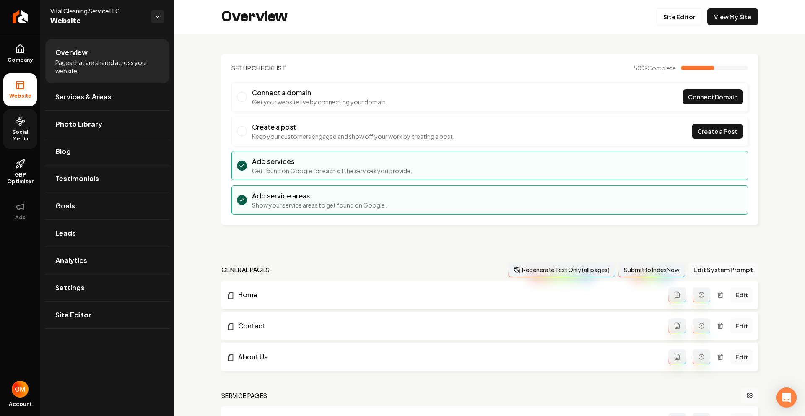
click at [19, 123] on circle at bounding box center [20, 124] width 2 height 2
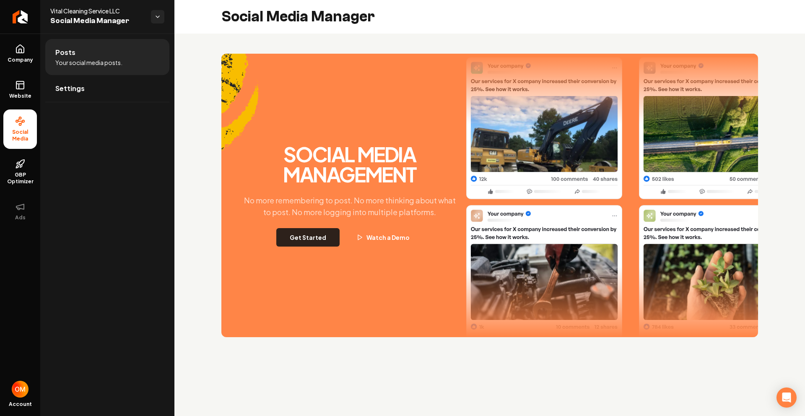
click at [302, 231] on button "Get Started" at bounding box center [307, 237] width 63 height 18
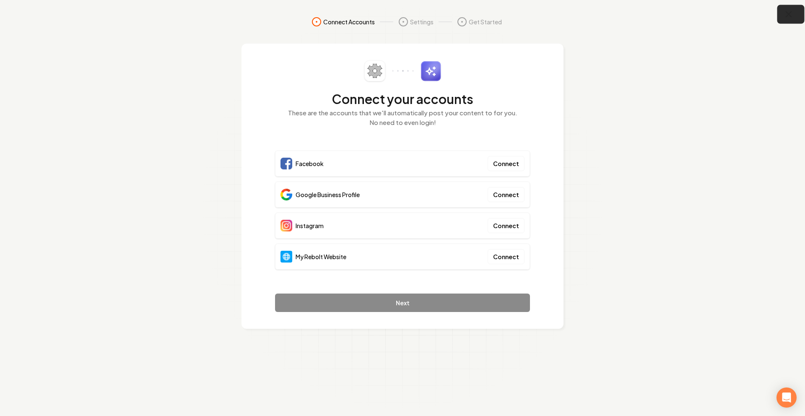
click at [787, 16] on icon "button" at bounding box center [788, 14] width 5 height 5
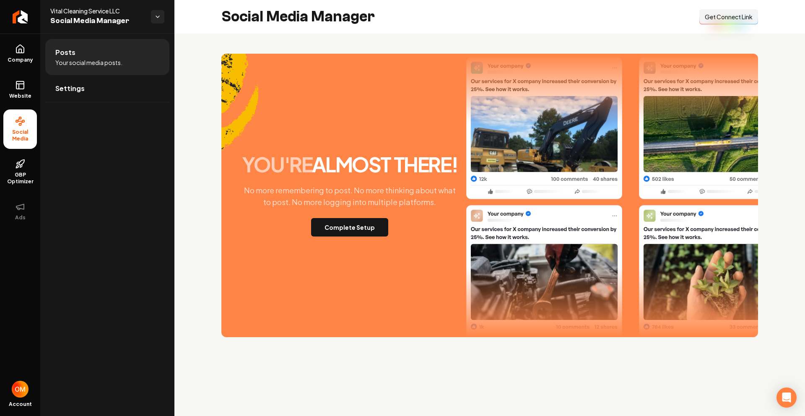
click at [740, 17] on span "Get Connect Link" at bounding box center [729, 17] width 48 height 8
click at [20, 89] on icon at bounding box center [20, 85] width 10 height 10
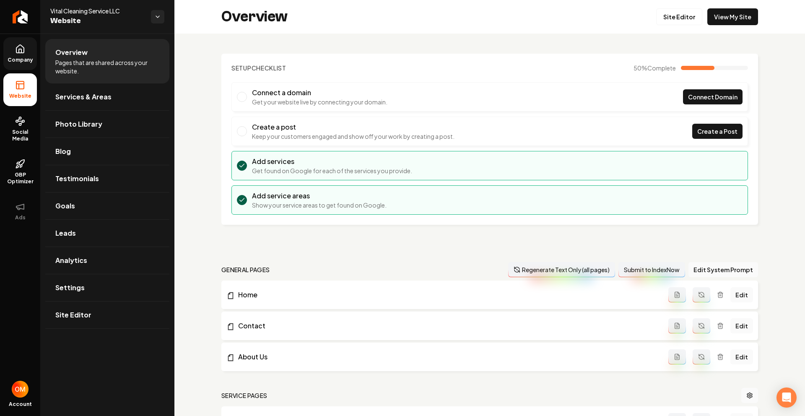
click at [14, 66] on link "Company" at bounding box center [20, 53] width 34 height 33
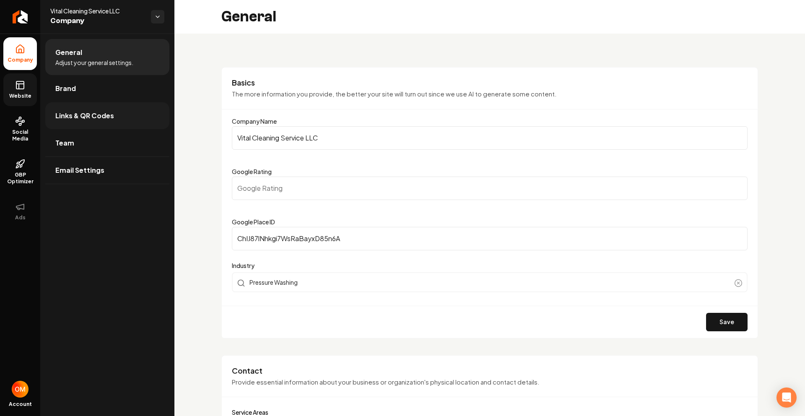
click at [84, 121] on link "Links & QR Codes" at bounding box center [107, 115] width 124 height 27
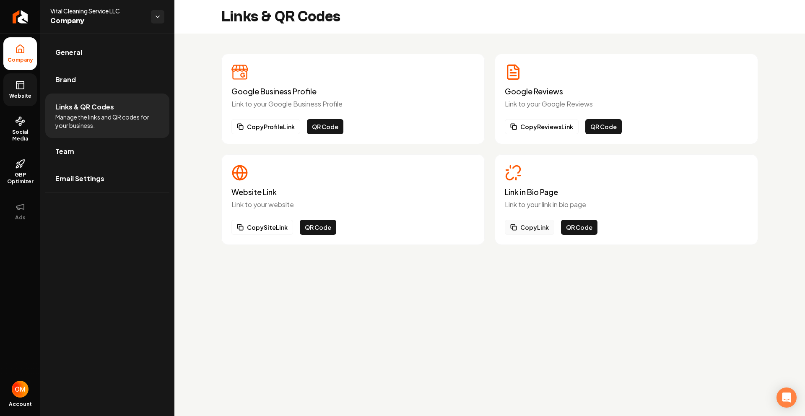
click at [527, 228] on button "Copy Link" at bounding box center [529, 227] width 49 height 15
click at [24, 94] on span "Website" at bounding box center [20, 96] width 29 height 7
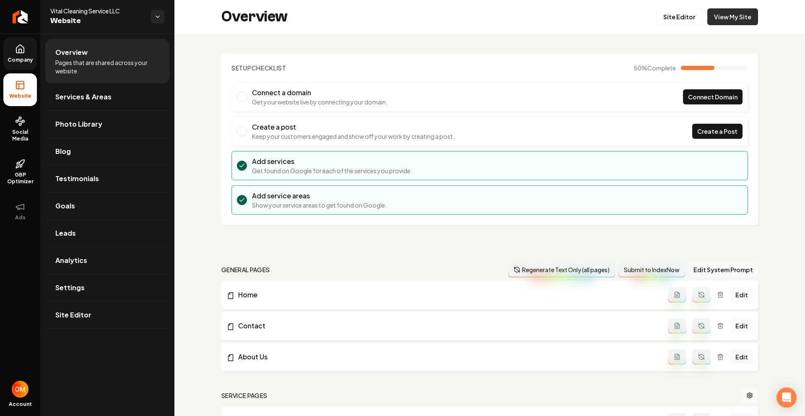
click at [720, 21] on link "View My Site" at bounding box center [732, 16] width 51 height 17
click at [22, 18] on icon "Return to dashboard" at bounding box center [19, 16] width 13 height 13
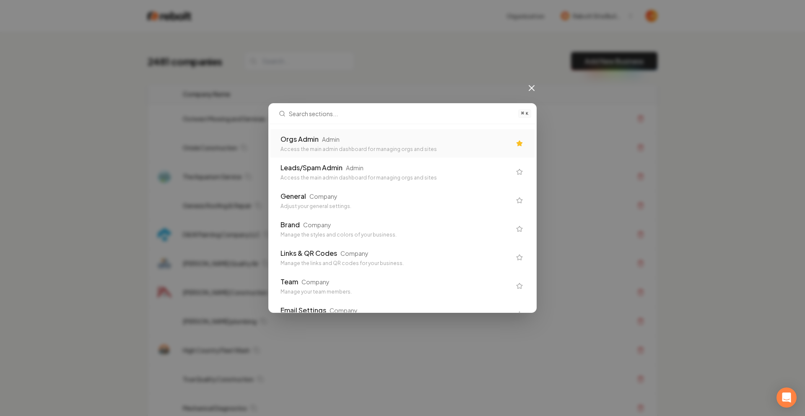
drag, startPoint x: 409, startPoint y: 146, endPoint x: 459, endPoint y: 70, distance: 90.8
click at [409, 146] on div "Access the main admin dashboard for managing orgs and sites" at bounding box center [396, 149] width 231 height 7
click at [385, 138] on td "Oriole Construction" at bounding box center [352, 147] width 352 height 29
click at [321, 134] on td "Oriole Construction" at bounding box center [352, 147] width 352 height 29
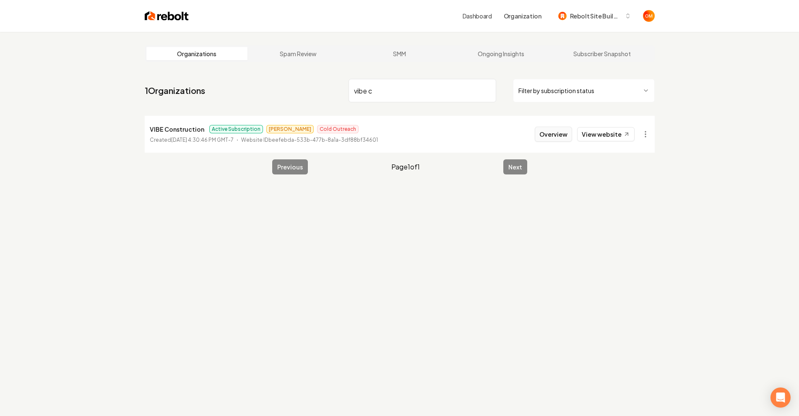
type input "vibe c"
click at [548, 133] on button "Overview" at bounding box center [553, 134] width 37 height 15
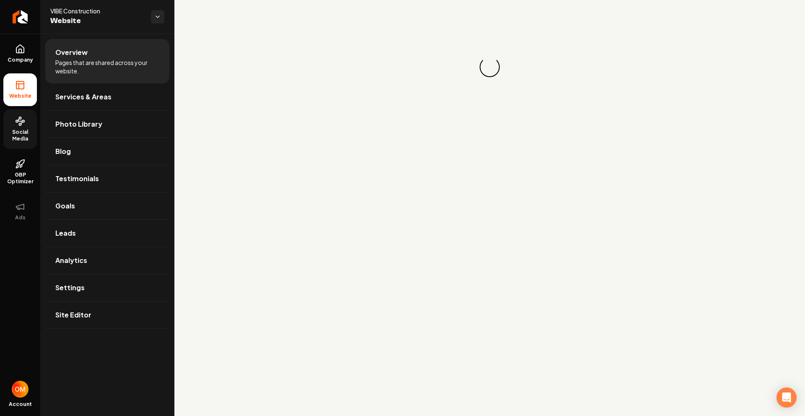
click at [12, 125] on link "Social Media" at bounding box center [20, 128] width 34 height 39
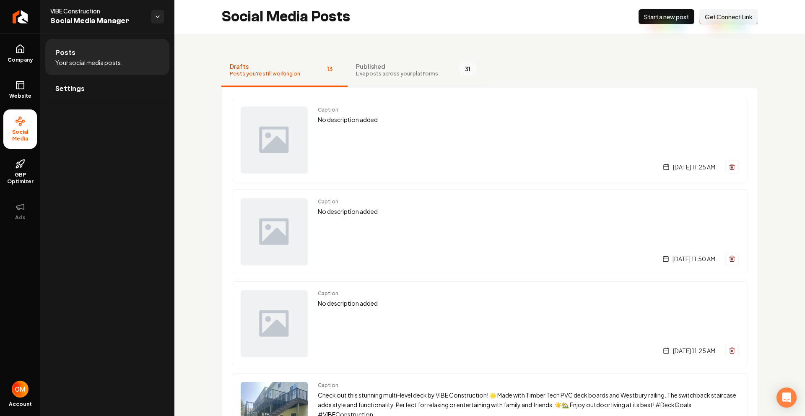
click at [397, 64] on span "Published" at bounding box center [397, 66] width 82 height 8
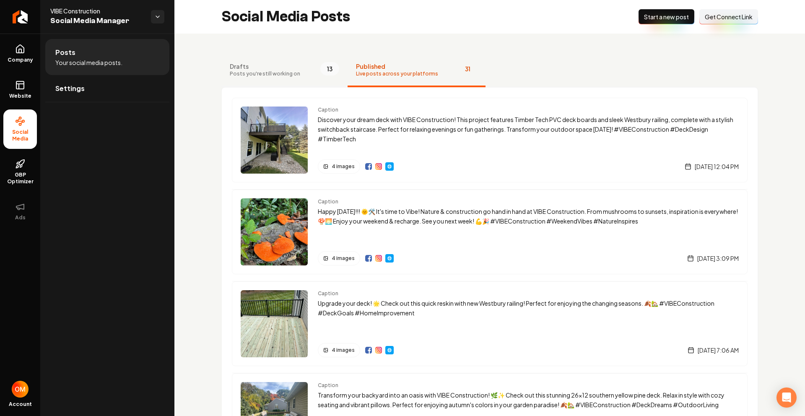
click at [272, 70] on span "Drafts" at bounding box center [265, 66] width 70 height 8
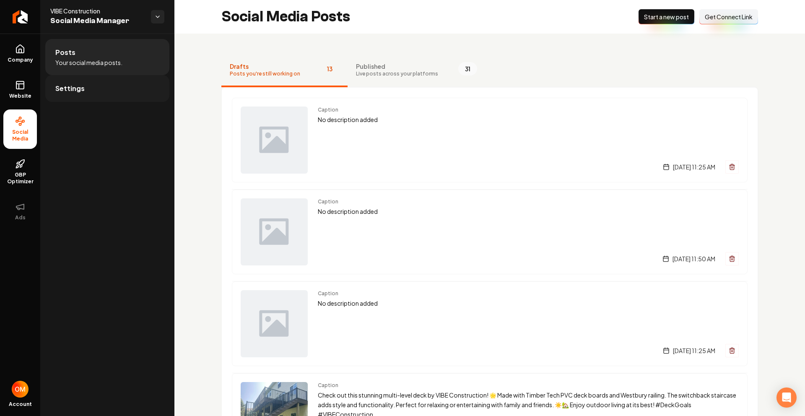
click at [78, 81] on link "Settings" at bounding box center [107, 88] width 124 height 27
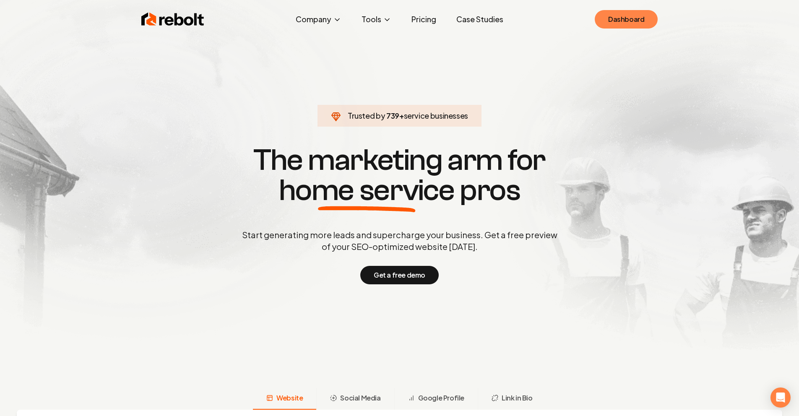
click at [639, 16] on link "Dashboard" at bounding box center [626, 19] width 63 height 18
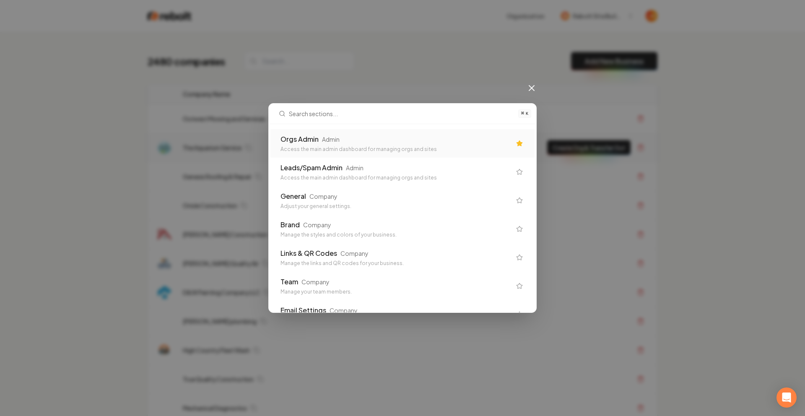
click at [356, 142] on div "Orgs Admin Admin" at bounding box center [396, 139] width 231 height 10
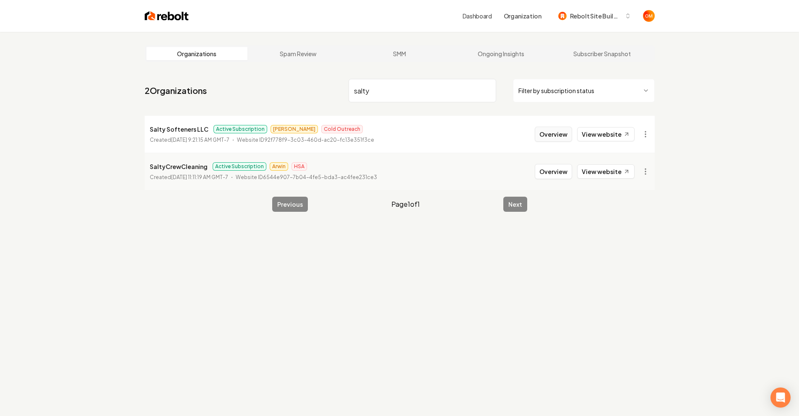
type input "salty"
click at [560, 135] on button "Overview" at bounding box center [553, 134] width 37 height 15
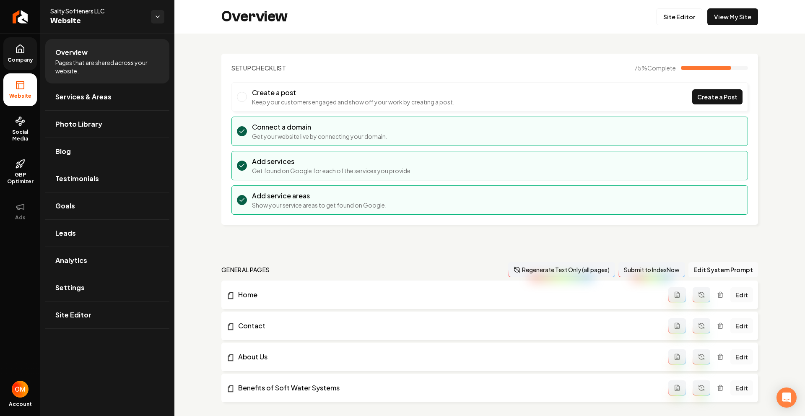
click at [19, 51] on icon at bounding box center [20, 51] width 3 height 4
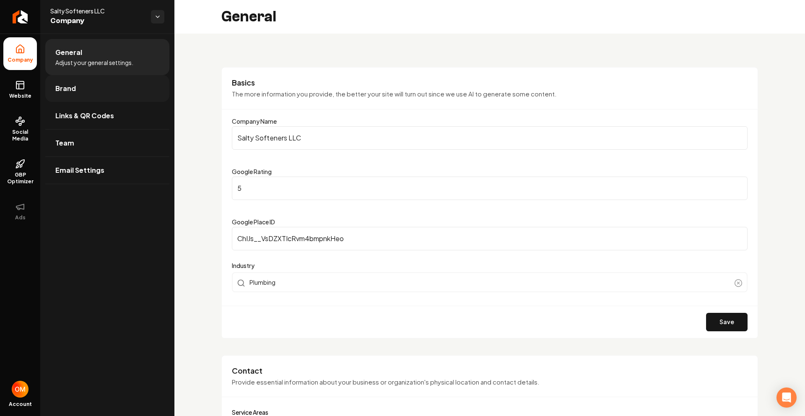
click at [75, 88] on link "Brand" at bounding box center [107, 88] width 124 height 27
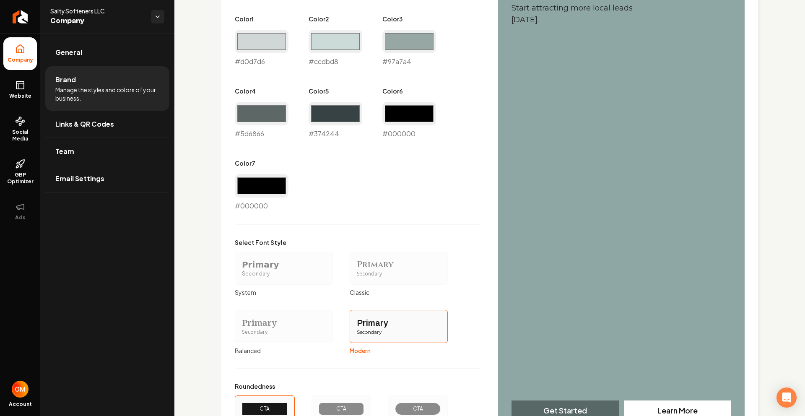
scroll to position [553, 0]
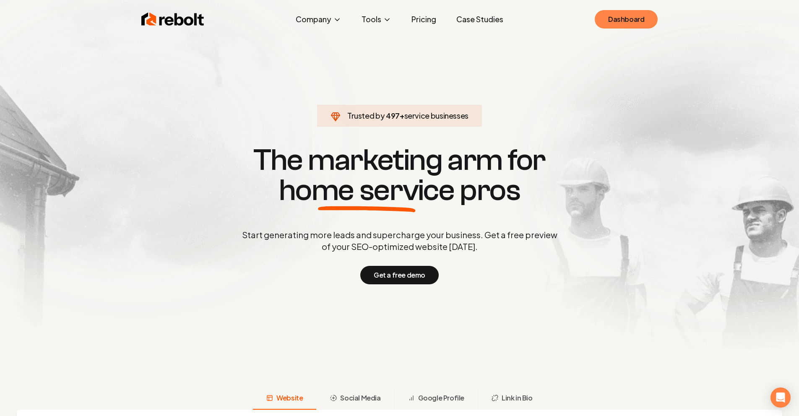
click at [613, 20] on link "Dashboard" at bounding box center [626, 19] width 63 height 18
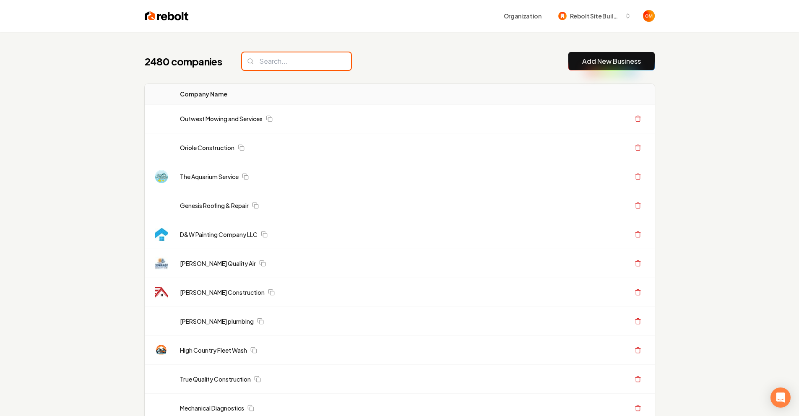
click at [279, 57] on input "search" at bounding box center [296, 61] width 109 height 18
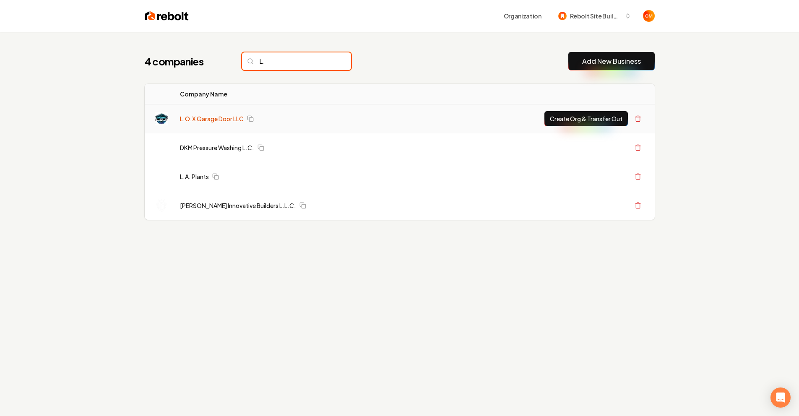
type input "L."
click at [236, 122] on link "L.O.X Garage Door LLC" at bounding box center [212, 118] width 64 height 8
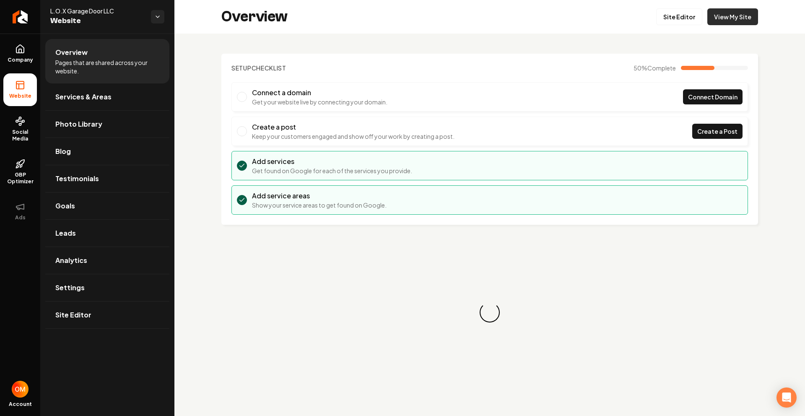
click at [728, 21] on link "View My Site" at bounding box center [732, 16] width 51 height 17
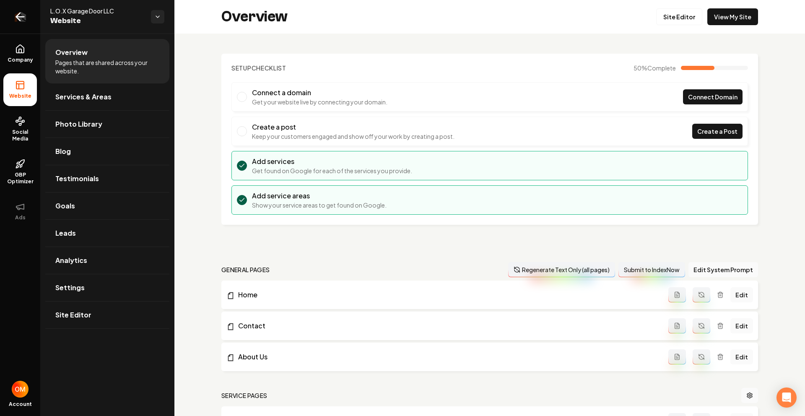
click at [31, 15] on link "Return to dashboard" at bounding box center [20, 17] width 40 height 34
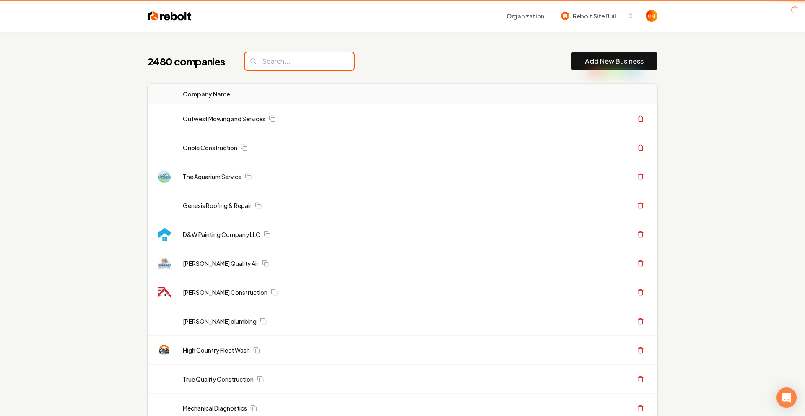
click at [288, 56] on input "search" at bounding box center [299, 61] width 109 height 18
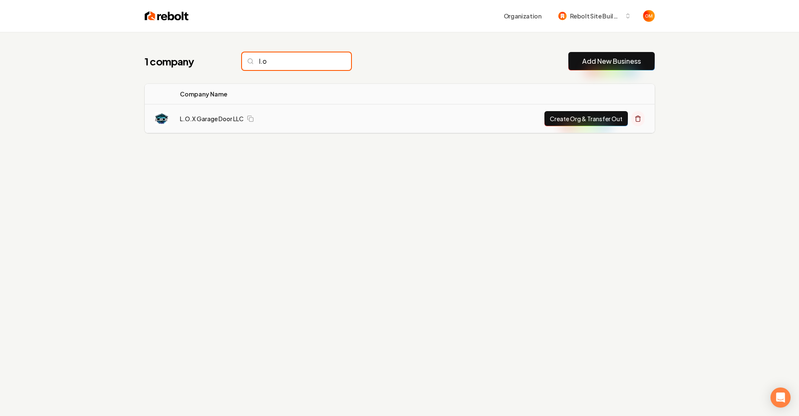
type input "l.o"
click at [638, 119] on icon at bounding box center [637, 118] width 7 height 7
